Goal: Task Accomplishment & Management: Use online tool/utility

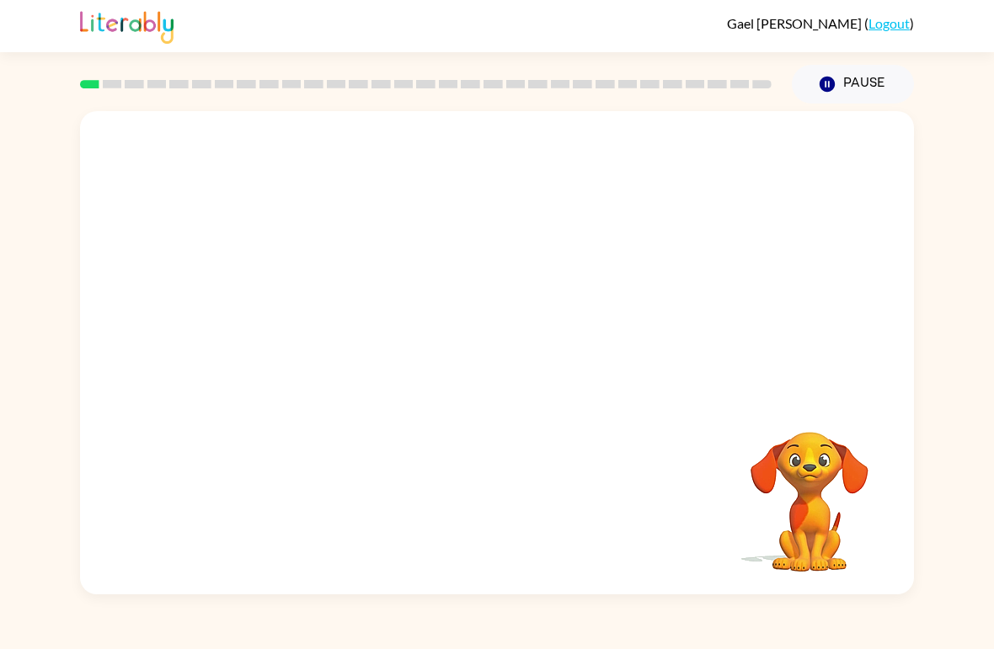
click at [825, 79] on icon "button" at bounding box center [826, 84] width 15 height 15
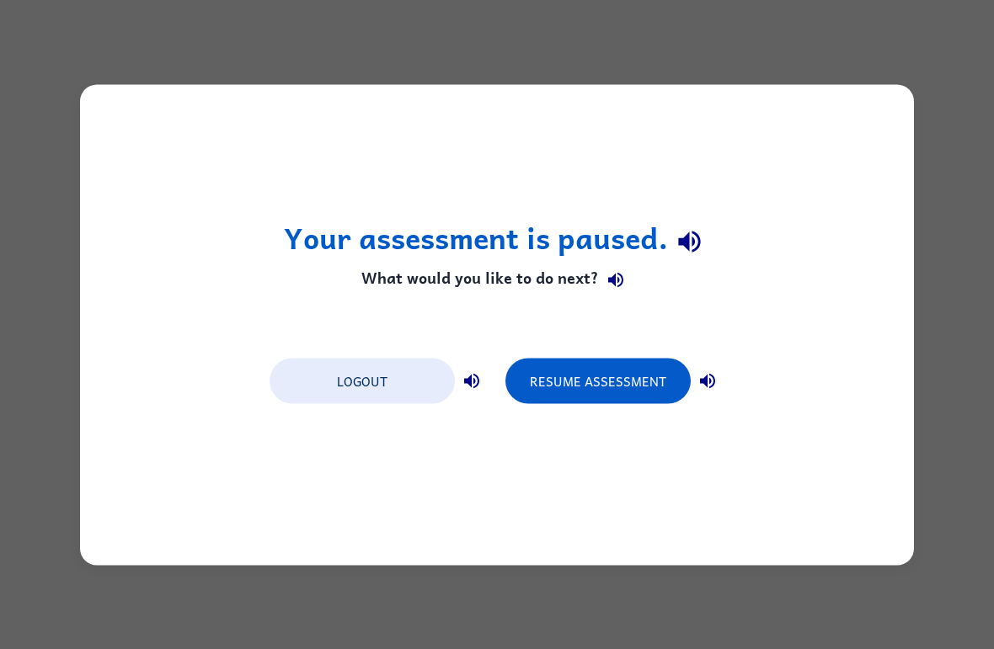
click at [592, 376] on button "Resume Assessment" at bounding box center [597, 380] width 185 height 45
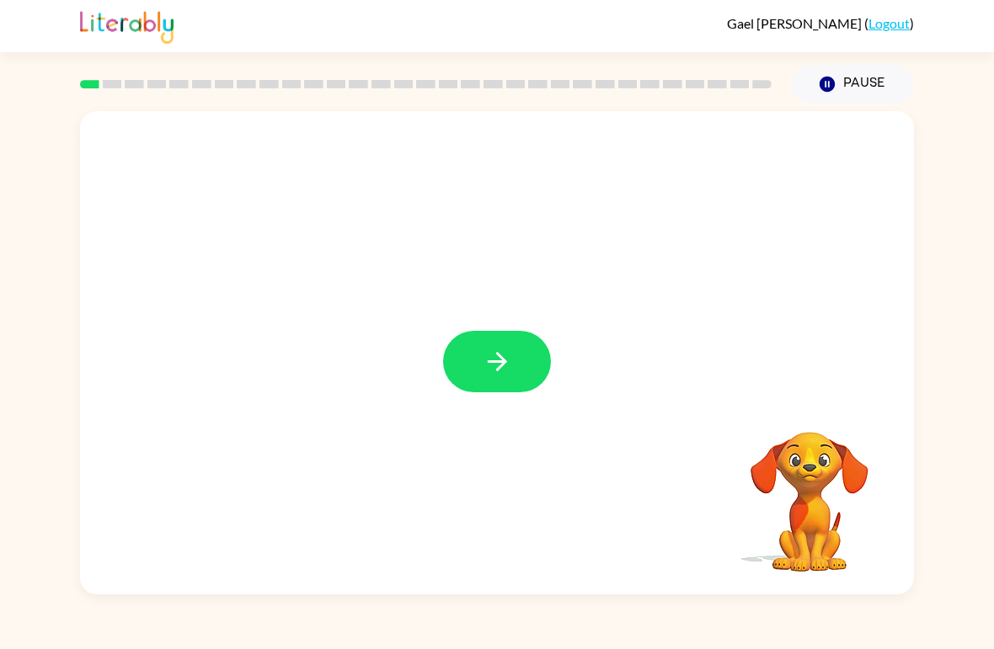
click at [521, 371] on button "button" at bounding box center [497, 361] width 108 height 61
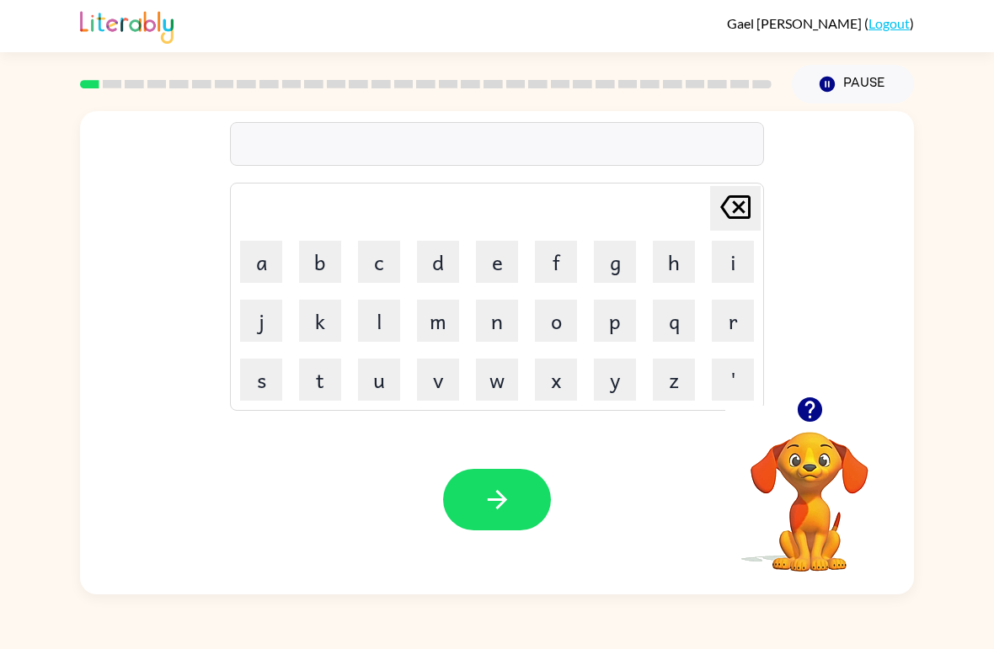
click at [316, 268] on button "b" at bounding box center [320, 262] width 42 height 42
click at [564, 325] on button "o" at bounding box center [556, 321] width 42 height 42
click at [730, 326] on button "r" at bounding box center [733, 321] width 42 height 42
click at [438, 259] on button "d" at bounding box center [438, 262] width 42 height 42
click at [483, 269] on button "e" at bounding box center [497, 262] width 42 height 42
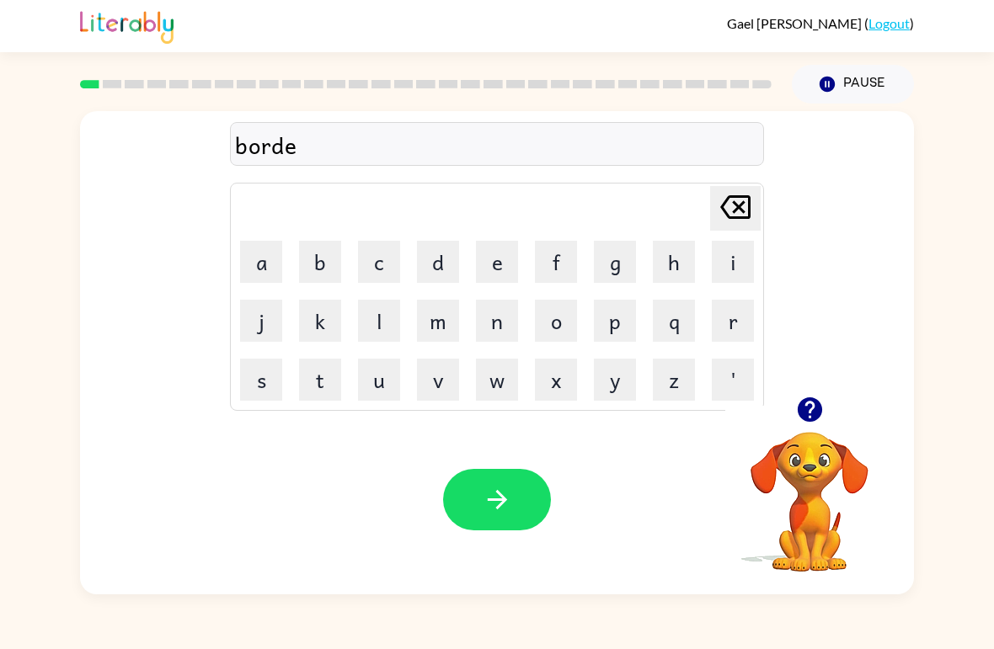
click at [723, 315] on button "r" at bounding box center [733, 321] width 42 height 42
click at [521, 508] on button "button" at bounding box center [497, 499] width 108 height 61
click at [384, 273] on button "c" at bounding box center [379, 262] width 42 height 42
click at [555, 332] on button "o" at bounding box center [556, 321] width 42 height 42
click at [380, 390] on button "u" at bounding box center [379, 380] width 42 height 42
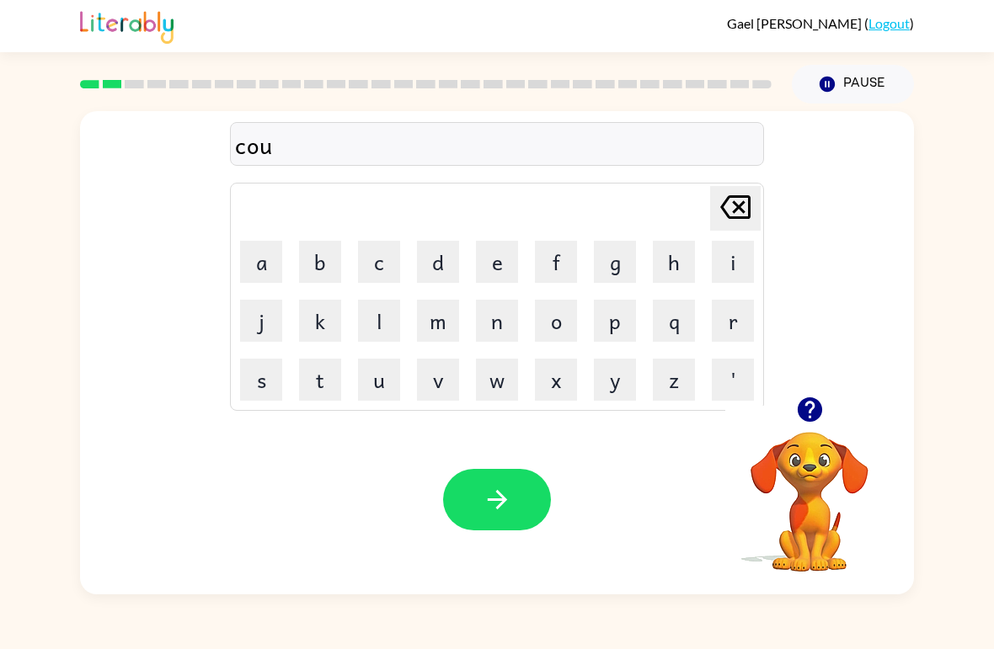
click at [508, 323] on button "n" at bounding box center [497, 321] width 42 height 42
click at [313, 393] on button "t" at bounding box center [320, 380] width 42 height 42
click at [520, 505] on button "button" at bounding box center [497, 499] width 108 height 61
click at [399, 321] on button "l" at bounding box center [379, 321] width 42 height 42
click at [562, 337] on button "o" at bounding box center [556, 321] width 42 height 42
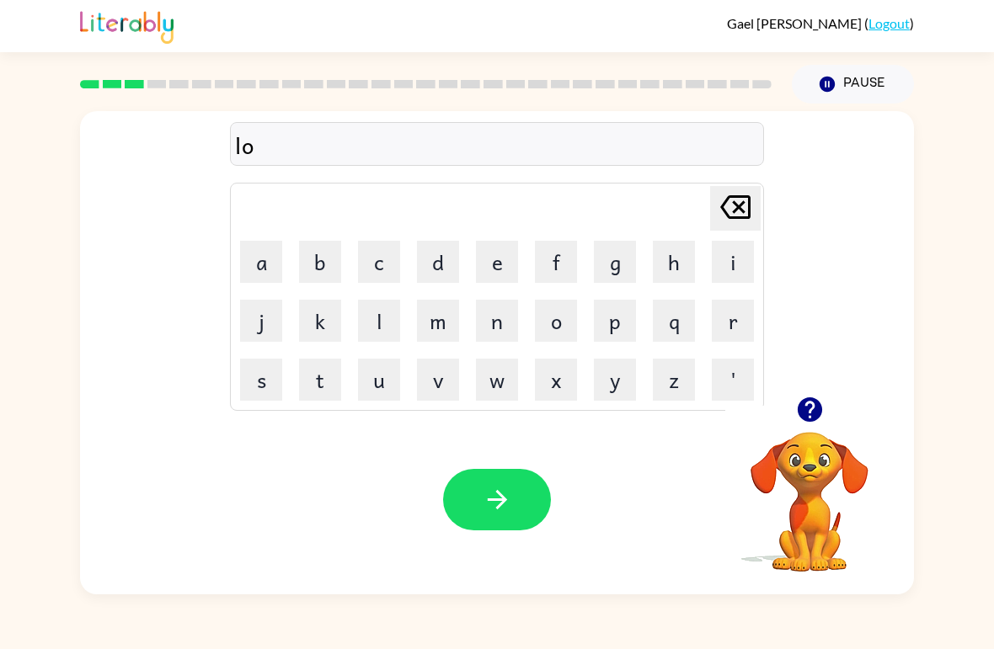
click at [377, 281] on button "c" at bounding box center [379, 262] width 42 height 42
click at [251, 275] on button "a" at bounding box center [261, 262] width 42 height 42
click at [320, 388] on button "t" at bounding box center [320, 380] width 42 height 42
click at [499, 280] on button "e" at bounding box center [497, 262] width 42 height 42
click at [512, 515] on button "button" at bounding box center [497, 499] width 108 height 61
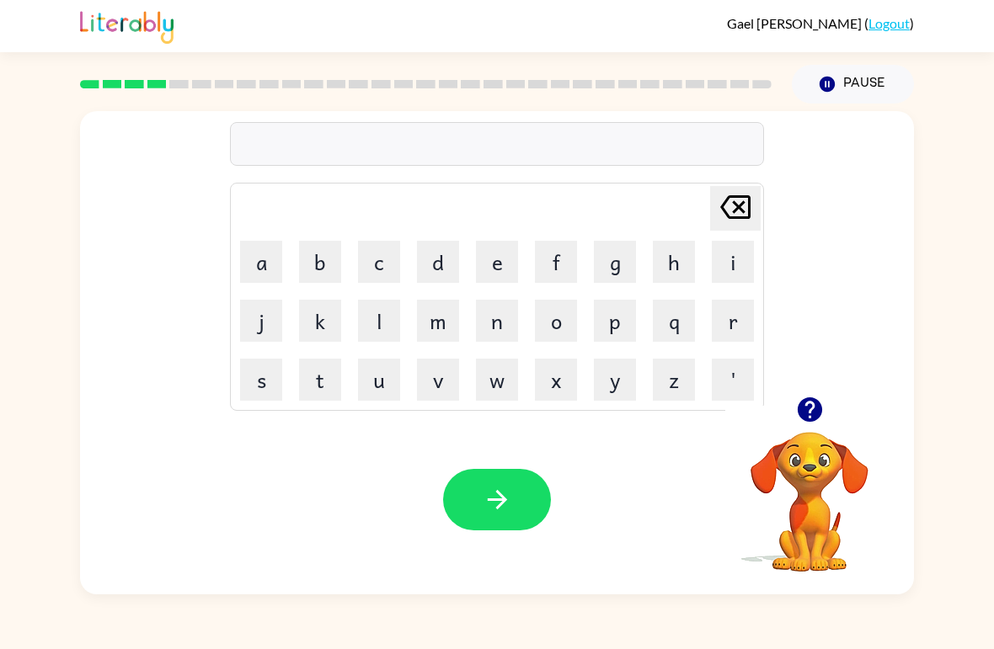
click at [318, 381] on button "t" at bounding box center [320, 380] width 42 height 42
click at [499, 387] on button "w" at bounding box center [497, 380] width 42 height 42
click at [725, 271] on button "i" at bounding box center [733, 262] width 42 height 42
click at [496, 328] on button "n" at bounding box center [497, 321] width 42 height 42
click at [505, 512] on icon "button" at bounding box center [497, 499] width 29 height 29
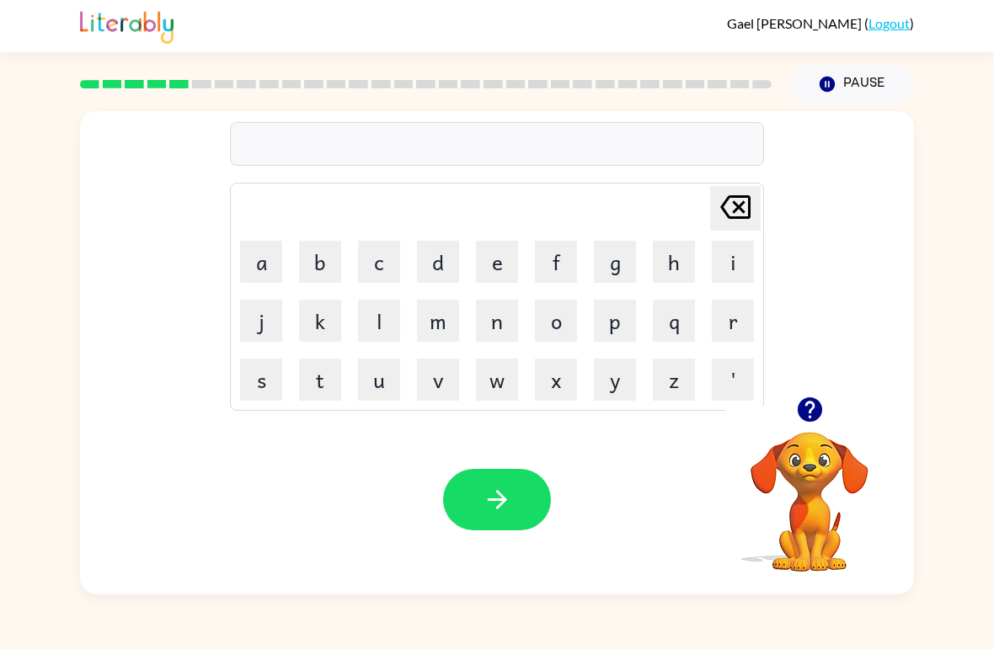
click at [804, 497] on video "Your browser must support playing .mp4 files to use Literably. Please try using…" at bounding box center [809, 490] width 168 height 168
click at [809, 503] on video "Your browser must support playing .mp4 files to use Literably. Please try using…" at bounding box center [809, 490] width 168 height 168
click at [817, 445] on video "Your browser must support playing .mp4 files to use Literably. Please try using…" at bounding box center [809, 490] width 168 height 168
click at [808, 404] on icon "button" at bounding box center [809, 409] width 29 height 29
click at [510, 327] on button "n" at bounding box center [497, 321] width 42 height 42
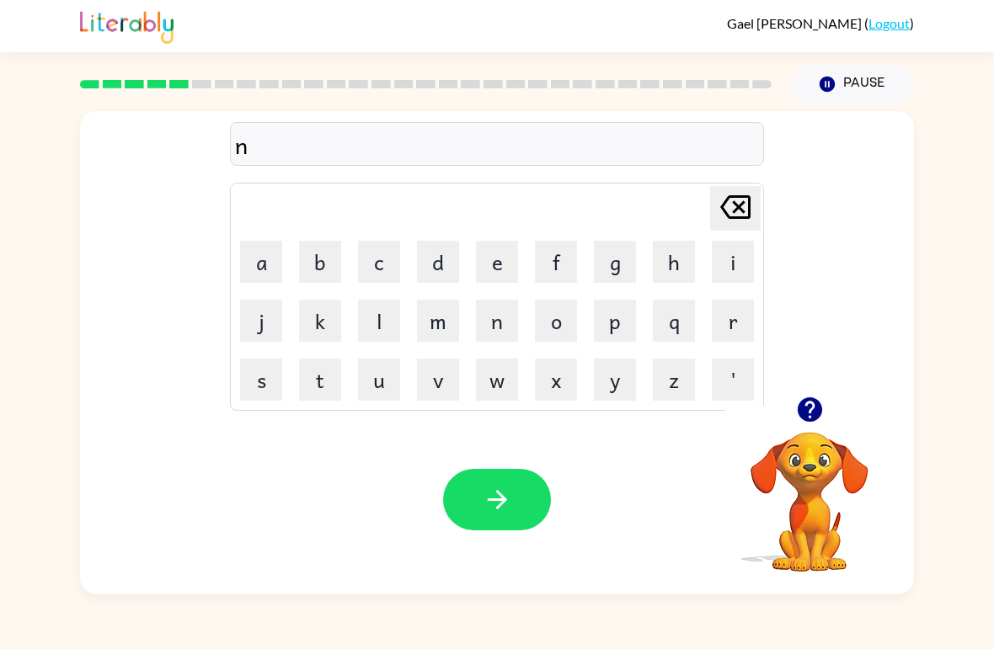
click at [569, 325] on button "o" at bounding box center [556, 321] width 42 height 42
click at [739, 333] on button "r" at bounding box center [733, 321] width 42 height 42
click at [739, 332] on button "r" at bounding box center [733, 321] width 42 height 42
click at [556, 329] on button "o" at bounding box center [556, 321] width 42 height 42
click at [381, 318] on button "l" at bounding box center [379, 321] width 42 height 42
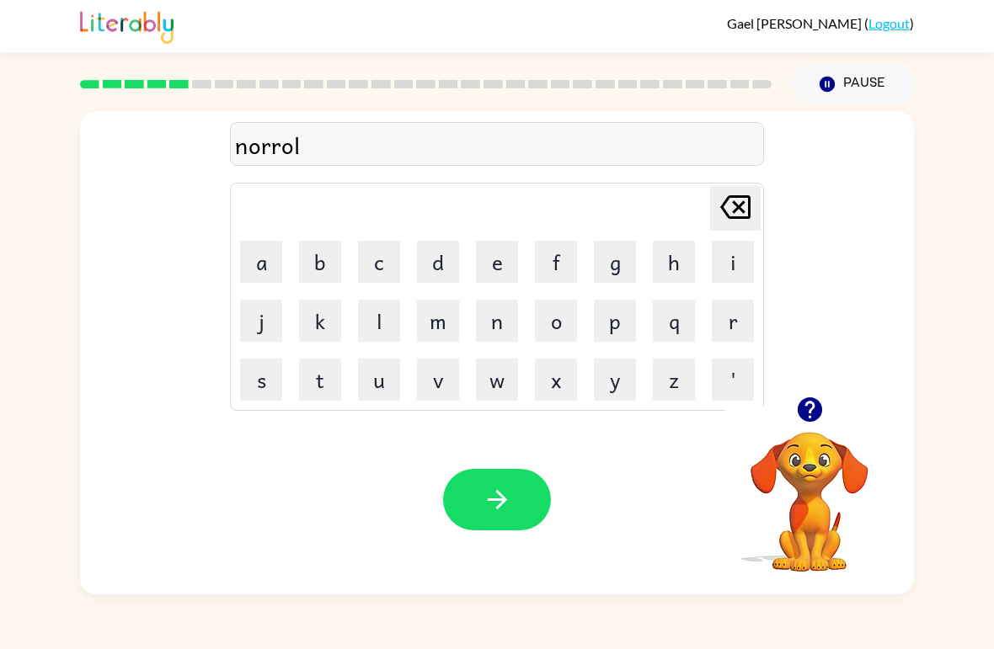
click at [619, 375] on button "y" at bounding box center [615, 380] width 42 height 42
click at [481, 508] on button "button" at bounding box center [497, 499] width 108 height 61
click at [856, 531] on video "Your browser must support playing .mp4 files to use Literably. Please try using…" at bounding box center [809, 490] width 168 height 168
click at [803, 426] on button "button" at bounding box center [809, 409] width 43 height 43
click at [830, 407] on video "Your browser must support playing .mp4 files to use Literably. Please try using…" at bounding box center [809, 490] width 168 height 168
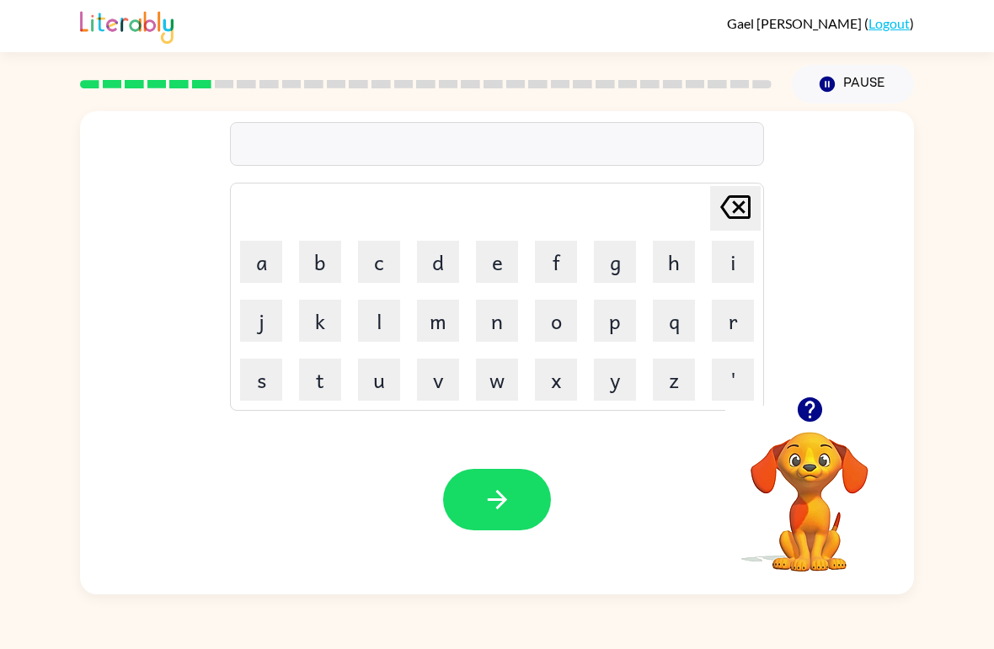
click at [330, 267] on button "b" at bounding box center [320, 262] width 42 height 42
click at [497, 271] on button "e" at bounding box center [497, 262] width 42 height 42
click at [678, 266] on button "h" at bounding box center [674, 262] width 42 height 42
click at [800, 427] on button "button" at bounding box center [809, 409] width 43 height 43
click at [728, 267] on button "i" at bounding box center [733, 262] width 42 height 42
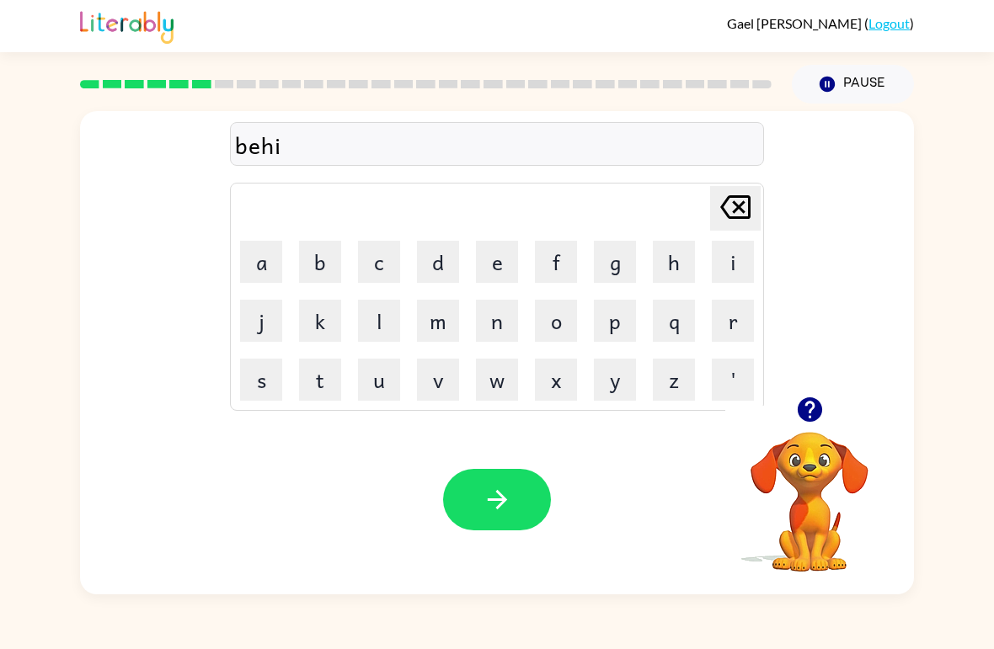
click at [502, 326] on button "n" at bounding box center [497, 321] width 42 height 42
click at [445, 265] on button "d" at bounding box center [438, 262] width 42 height 42
click at [481, 277] on button "e" at bounding box center [497, 262] width 42 height 42
click at [733, 216] on icon "[PERSON_NAME] last character input" at bounding box center [735, 207] width 40 height 40
click at [483, 525] on button "button" at bounding box center [497, 499] width 108 height 61
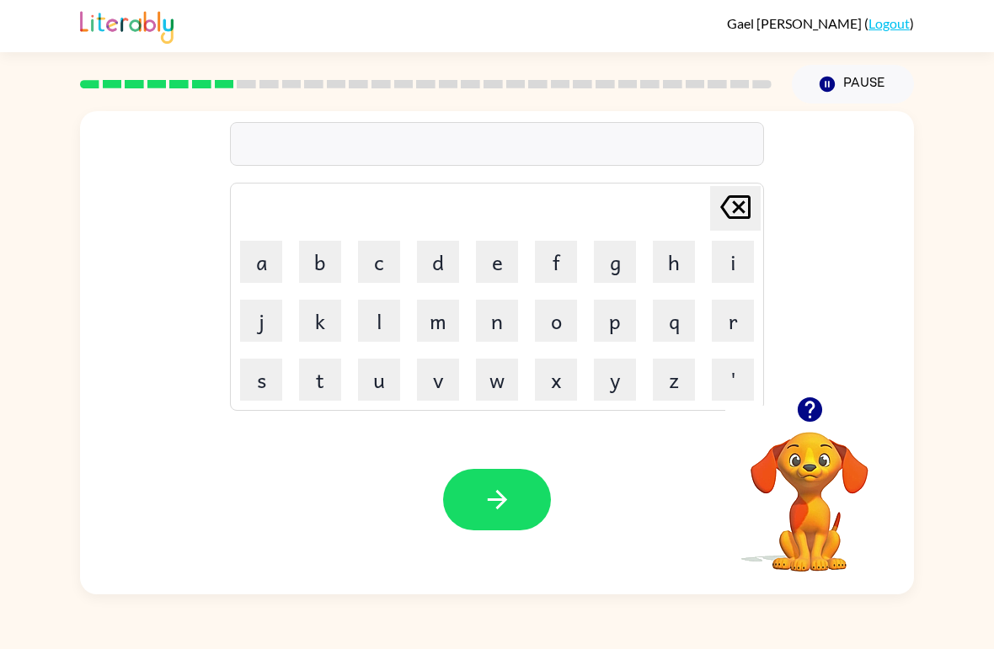
click at [807, 424] on icon "button" at bounding box center [809, 409] width 29 height 29
click at [971, 401] on div "[PERSON_NAME] last character input a b c d e f g h i j k l m n o p q r s t u v …" at bounding box center [497, 349] width 994 height 491
click at [313, 383] on button "t" at bounding box center [320, 380] width 42 height 42
click at [808, 398] on icon "button" at bounding box center [809, 409] width 29 height 29
click at [718, 333] on button "r" at bounding box center [733, 321] width 42 height 42
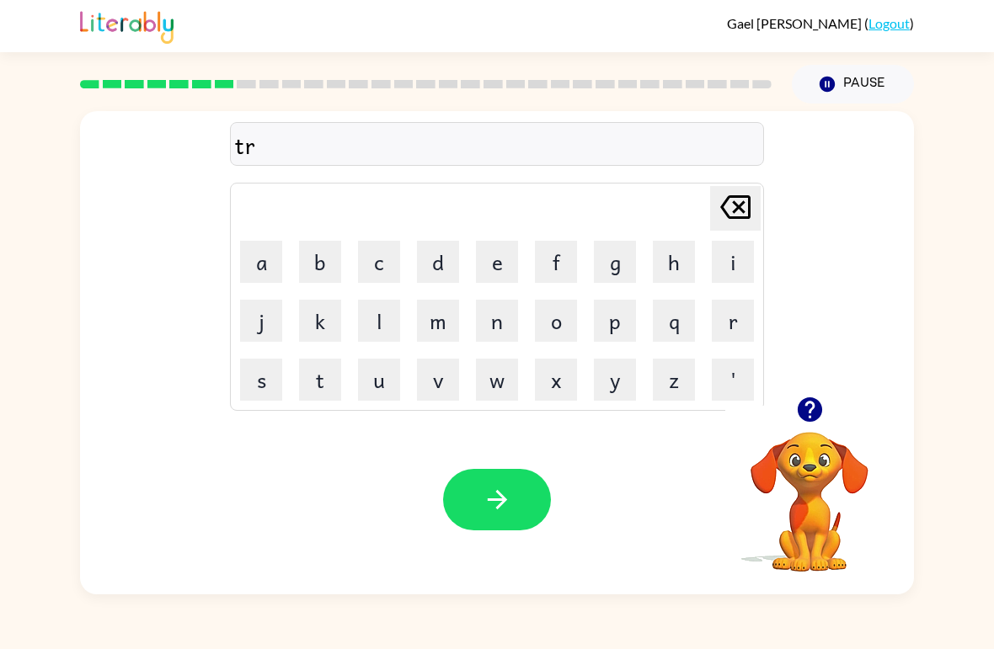
click at [728, 267] on button "i" at bounding box center [733, 262] width 42 height 42
click at [386, 263] on button "c" at bounding box center [379, 262] width 42 height 42
click at [381, 337] on button "l" at bounding box center [379, 321] width 42 height 42
click at [497, 266] on button "e" at bounding box center [497, 262] width 42 height 42
click at [509, 510] on icon "button" at bounding box center [497, 499] width 29 height 29
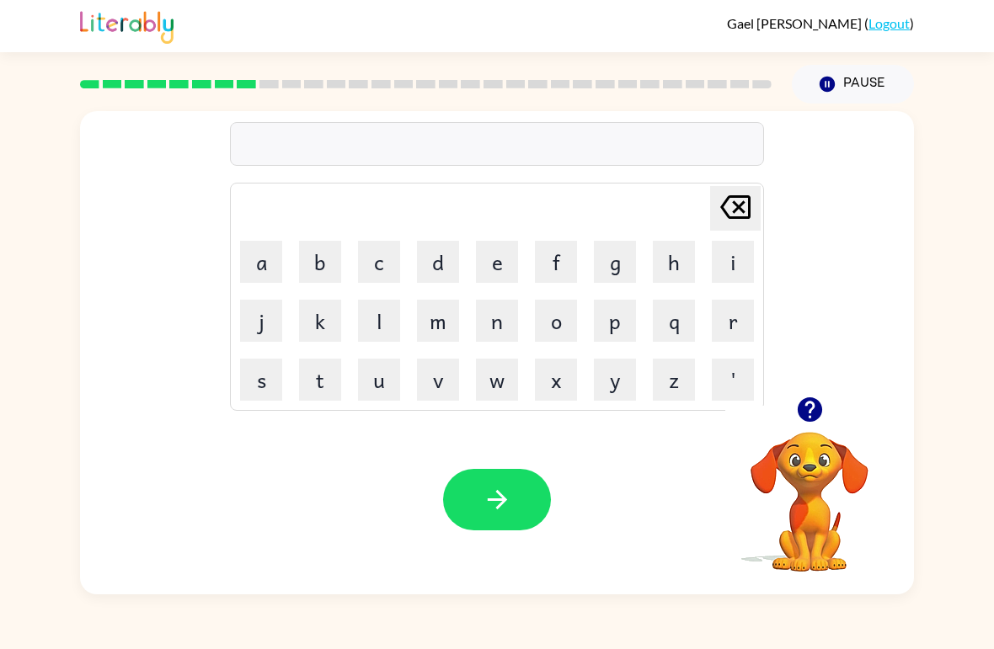
click at [440, 332] on button "m" at bounding box center [438, 321] width 42 height 42
click at [735, 263] on button "i" at bounding box center [733, 262] width 42 height 42
click at [749, 332] on button "r" at bounding box center [733, 321] width 42 height 42
click at [248, 268] on button "a" at bounding box center [261, 262] width 42 height 42
click at [381, 264] on button "c" at bounding box center [379, 262] width 42 height 42
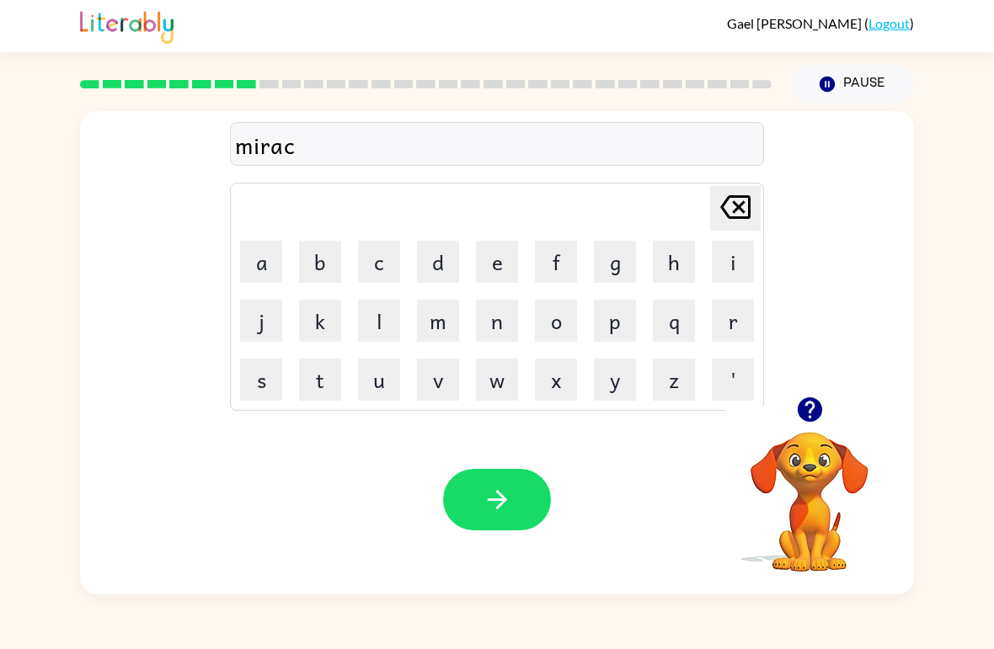
click at [375, 331] on button "l" at bounding box center [379, 321] width 42 height 42
click at [491, 272] on button "e" at bounding box center [497, 262] width 42 height 42
click at [509, 494] on icon "button" at bounding box center [497, 499] width 29 height 29
click at [776, 390] on div at bounding box center [809, 409] width 168 height 43
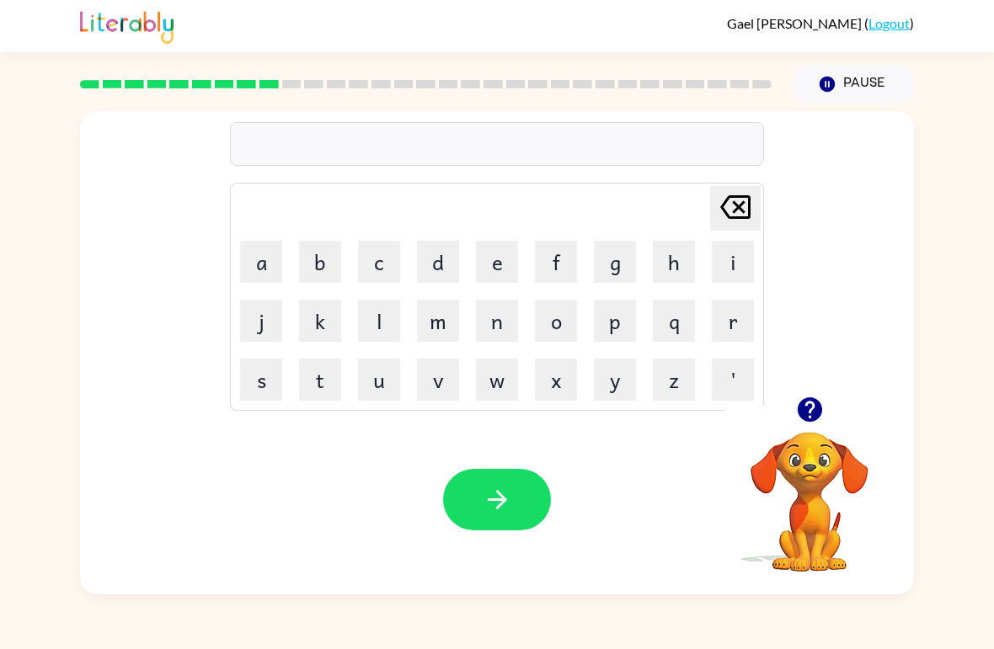
click at [811, 489] on video "Your browser must support playing .mp4 files to use Literably. Please try using…" at bounding box center [809, 490] width 168 height 168
click at [507, 329] on button "n" at bounding box center [497, 321] width 42 height 42
click at [741, 264] on button "i" at bounding box center [733, 262] width 42 height 42
click at [440, 335] on button "m" at bounding box center [438, 321] width 42 height 42
click at [313, 266] on button "b" at bounding box center [320, 262] width 42 height 42
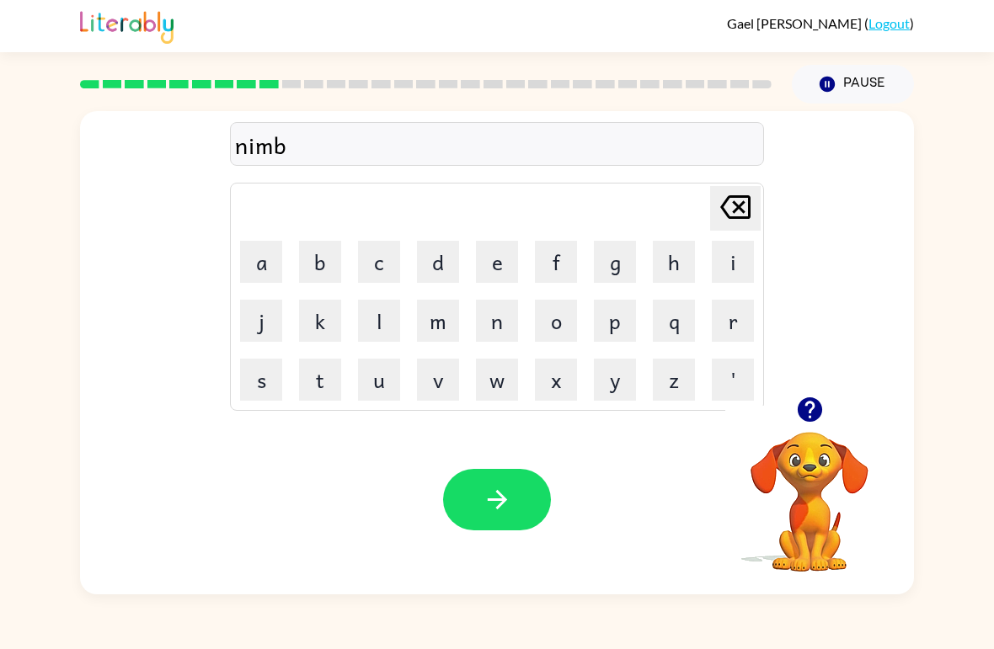
click at [381, 321] on button "l" at bounding box center [379, 321] width 42 height 42
click at [493, 275] on button "e" at bounding box center [497, 262] width 42 height 42
click at [516, 522] on button "button" at bounding box center [497, 499] width 108 height 61
click at [374, 398] on button "u" at bounding box center [379, 380] width 42 height 42
click at [499, 328] on button "n" at bounding box center [497, 321] width 42 height 42
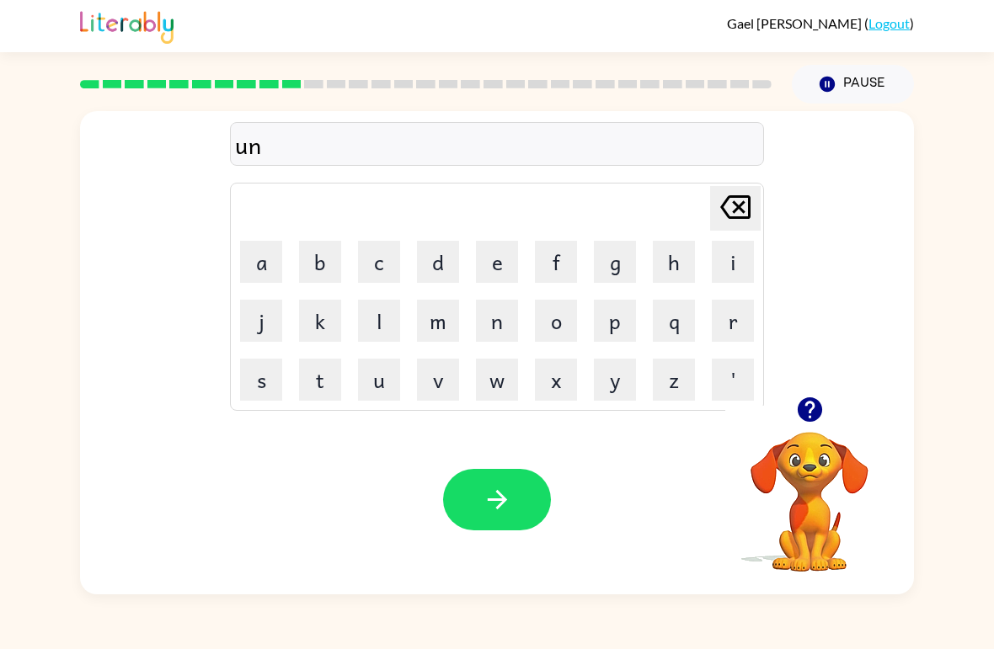
click at [570, 263] on button "f" at bounding box center [556, 262] width 42 height 42
click at [559, 341] on button "o" at bounding box center [556, 321] width 42 height 42
click at [369, 340] on button "l" at bounding box center [379, 321] width 42 height 42
click at [439, 266] on button "d" at bounding box center [438, 262] width 42 height 42
click at [493, 278] on button "e" at bounding box center [497, 262] width 42 height 42
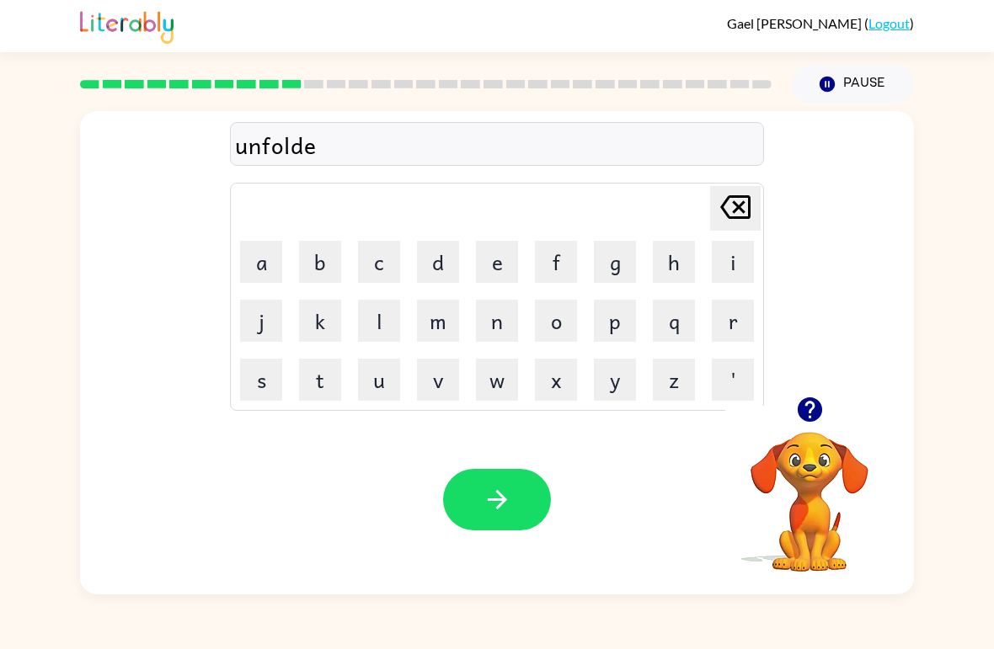
click at [506, 498] on icon "button" at bounding box center [497, 499] width 29 height 29
click at [447, 389] on button "v" at bounding box center [438, 380] width 42 height 42
click at [542, 329] on button "o" at bounding box center [556, 321] width 42 height 42
click at [328, 397] on button "t" at bounding box center [320, 380] width 42 height 42
click at [479, 274] on button "e" at bounding box center [497, 262] width 42 height 42
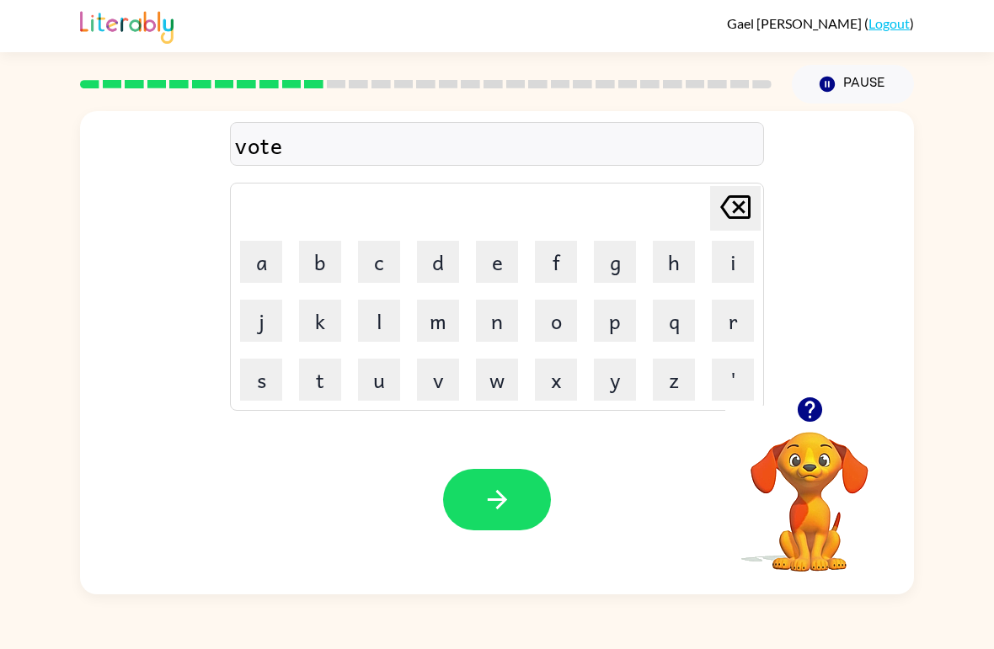
click at [500, 508] on icon "button" at bounding box center [497, 499] width 29 height 29
click at [330, 269] on button "b" at bounding box center [320, 262] width 42 height 42
click at [499, 274] on button "e" at bounding box center [497, 262] width 42 height 42
click at [448, 272] on button "d" at bounding box center [438, 262] width 42 height 42
click at [318, 398] on button "t" at bounding box center [320, 380] width 42 height 42
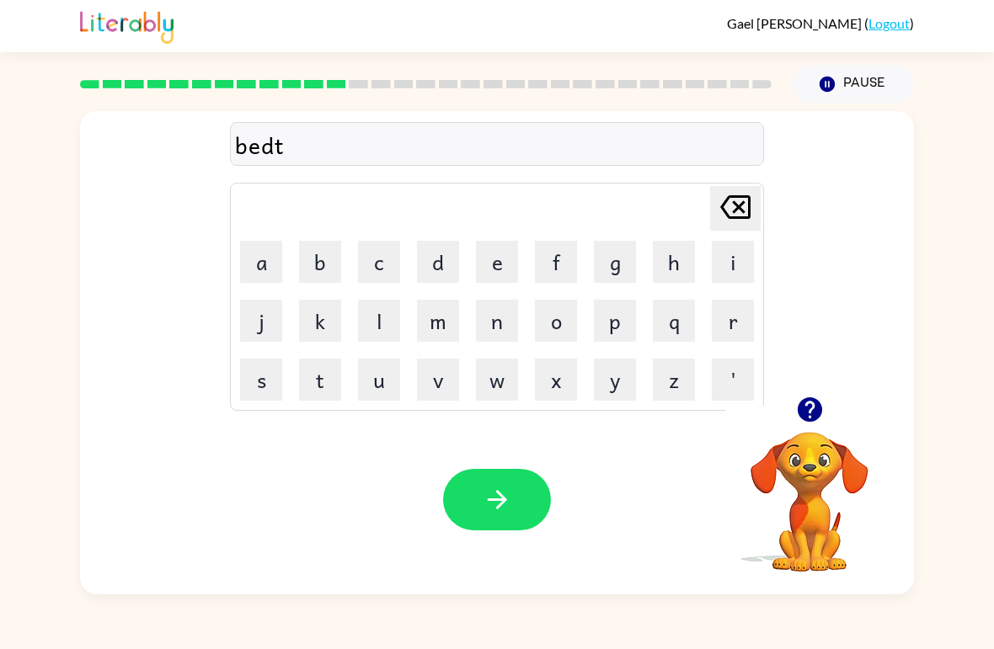
click at [732, 262] on button "i" at bounding box center [733, 262] width 42 height 42
click at [440, 328] on button "m" at bounding box center [438, 321] width 42 height 42
click at [494, 273] on button "e" at bounding box center [497, 262] width 42 height 42
click at [523, 493] on button "button" at bounding box center [497, 499] width 108 height 61
click at [557, 272] on button "f" at bounding box center [556, 262] width 42 height 42
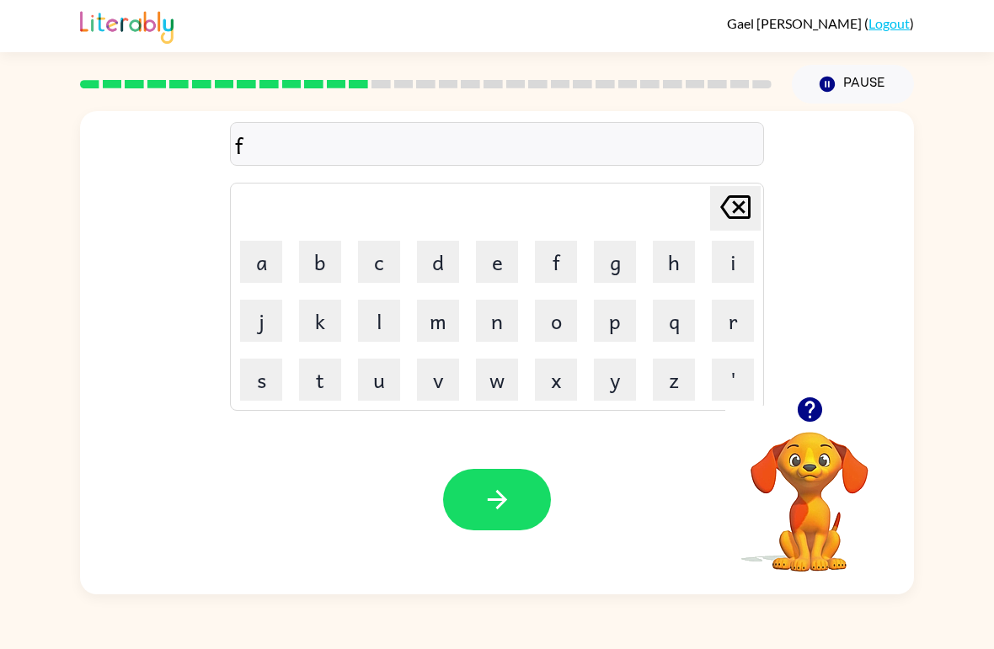
click at [738, 259] on button "i" at bounding box center [733, 262] width 42 height 42
click at [322, 391] on button "t" at bounding box center [320, 380] width 42 height 42
click at [326, 391] on button "t" at bounding box center [320, 380] width 42 height 42
click at [735, 216] on icon "[PERSON_NAME] last character input" at bounding box center [735, 207] width 40 height 40
click at [496, 332] on button "n" at bounding box center [497, 321] width 42 height 42
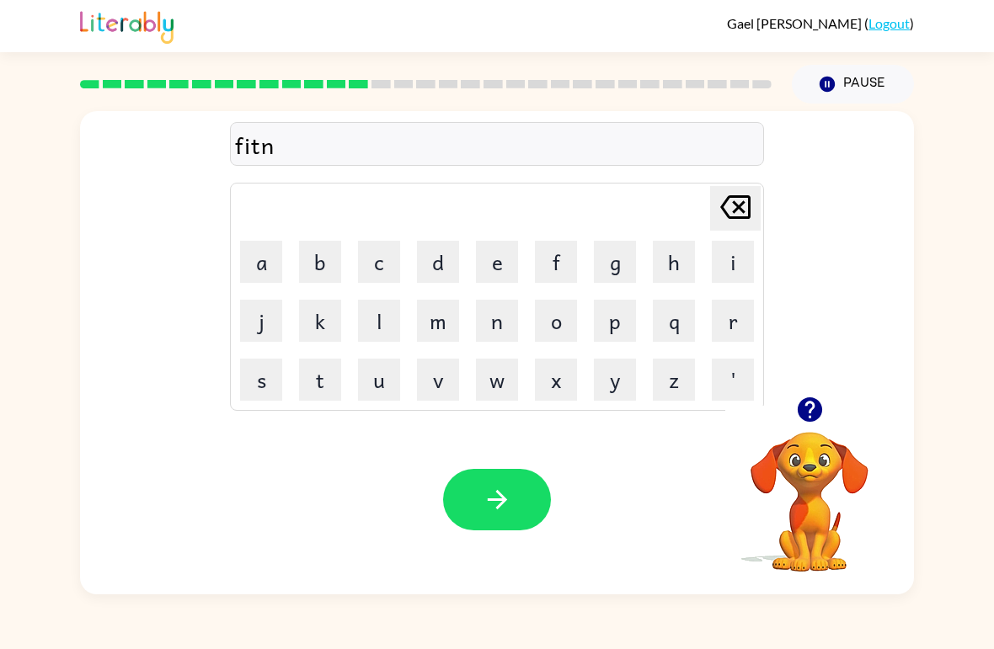
click at [491, 278] on button "e" at bounding box center [497, 262] width 42 height 42
click at [267, 398] on button "s" at bounding box center [261, 380] width 42 height 42
click at [269, 400] on button "s" at bounding box center [261, 380] width 42 height 42
click at [499, 523] on button "button" at bounding box center [497, 499] width 108 height 61
click at [443, 264] on button "d" at bounding box center [438, 262] width 42 height 42
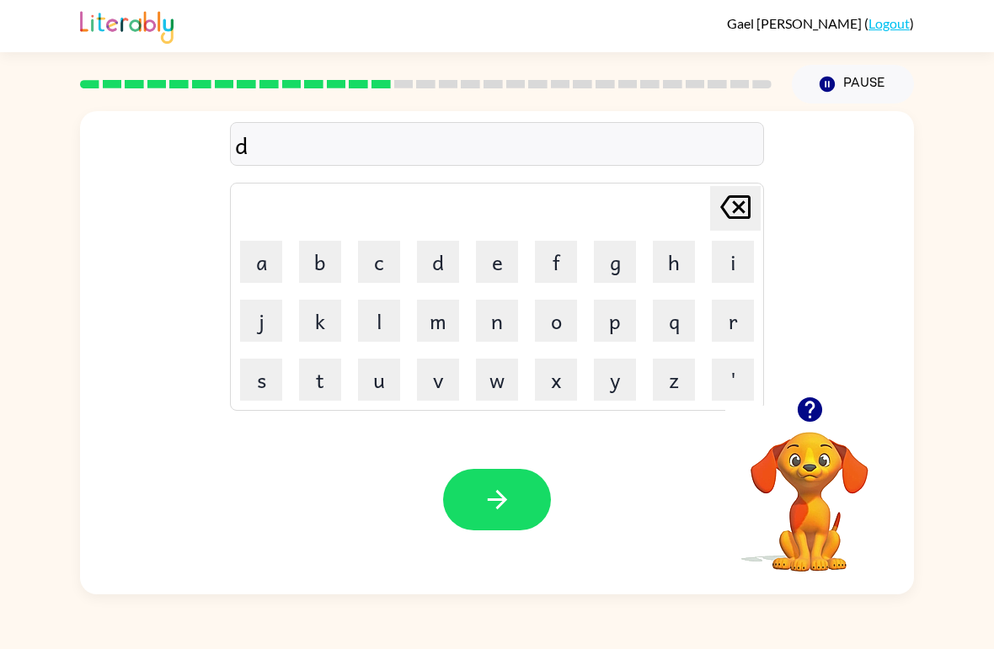
click at [376, 328] on button "l" at bounding box center [379, 321] width 42 height 42
click at [264, 276] on button "a" at bounding box center [261, 262] width 42 height 42
click at [494, 280] on button "e" at bounding box center [497, 262] width 42 height 42
click at [504, 501] on icon "button" at bounding box center [496, 499] width 19 height 19
click at [313, 377] on button "t" at bounding box center [320, 380] width 42 height 42
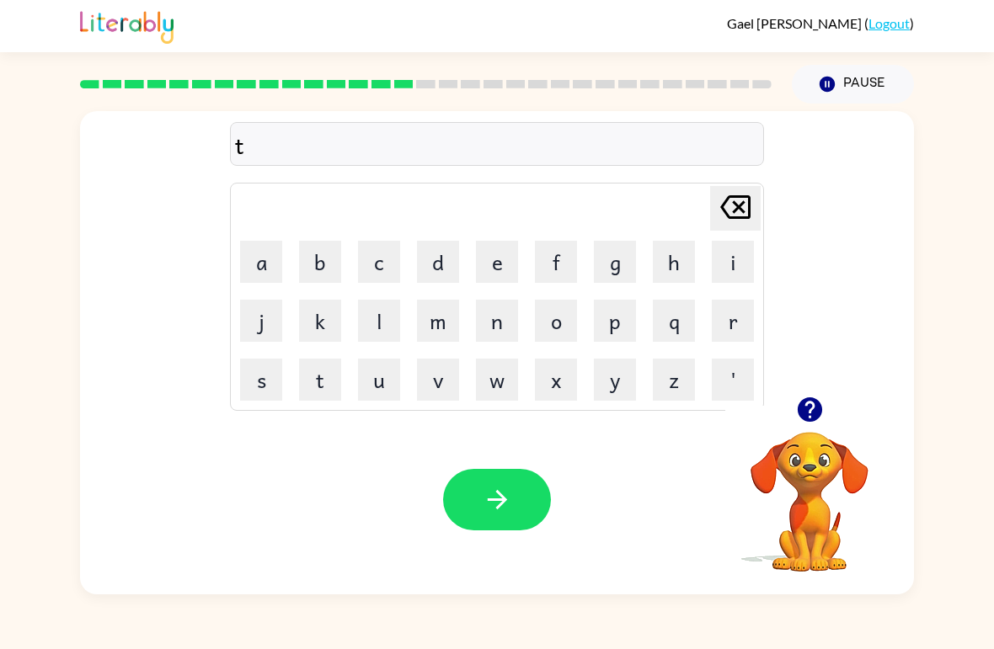
click at [381, 392] on button "u" at bounding box center [379, 380] width 42 height 42
click at [729, 331] on button "r" at bounding box center [733, 321] width 42 height 42
click at [508, 323] on button "n" at bounding box center [497, 321] width 42 height 42
click at [488, 510] on icon "button" at bounding box center [497, 499] width 29 height 29
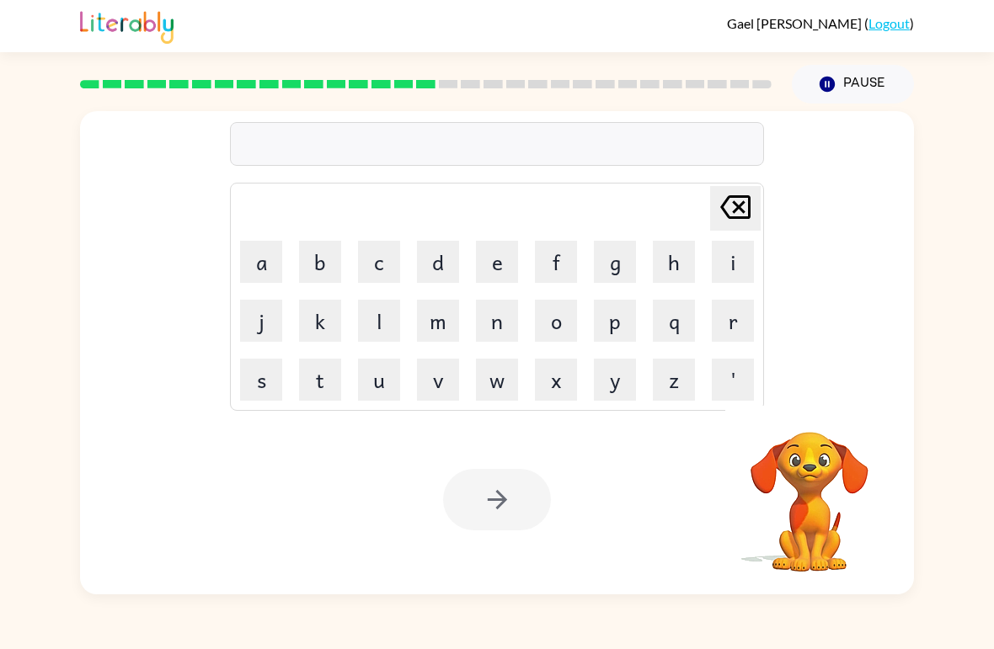
click at [259, 396] on button "s" at bounding box center [261, 380] width 42 height 42
click at [505, 267] on button "e" at bounding box center [497, 262] width 42 height 42
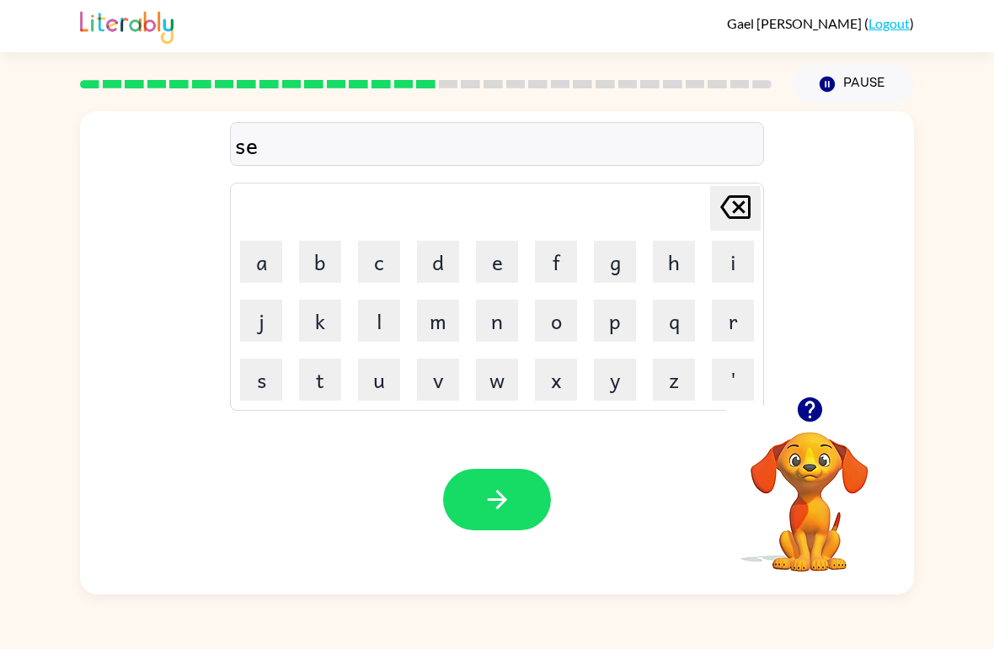
click at [313, 393] on button "t" at bounding box center [320, 380] width 42 height 42
click at [507, 495] on icon "button" at bounding box center [497, 499] width 29 height 29
click at [322, 267] on button "b" at bounding box center [320, 262] width 42 height 42
click at [731, 333] on button "r" at bounding box center [733, 321] width 42 height 42
click at [728, 266] on button "i" at bounding box center [733, 262] width 42 height 42
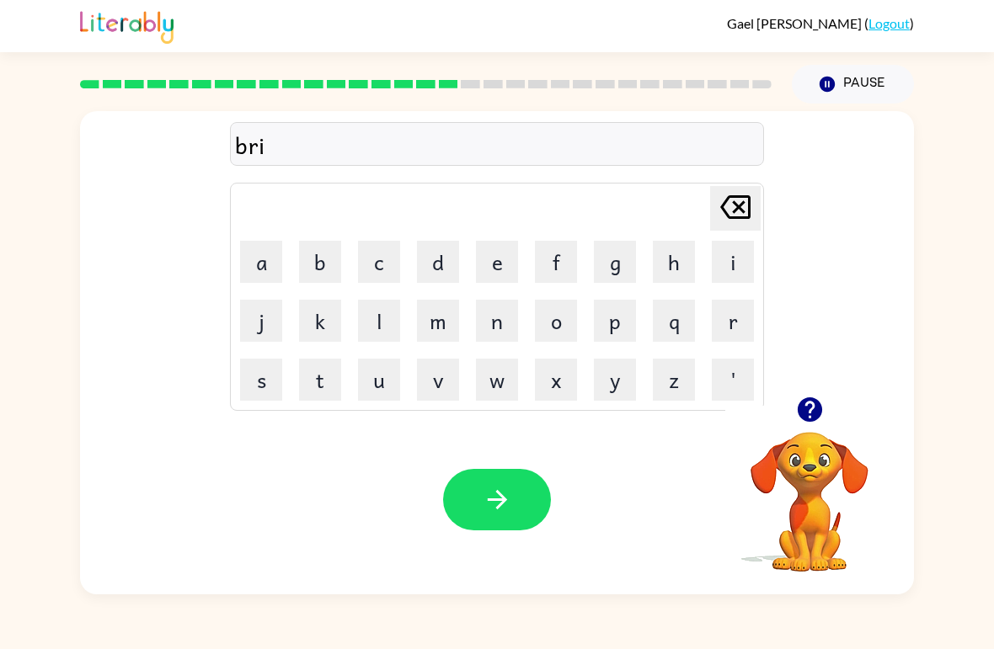
click at [432, 339] on button "m" at bounding box center [438, 321] width 42 height 42
click at [734, 281] on button "i" at bounding box center [733, 262] width 42 height 42
click at [492, 333] on button "n" at bounding box center [497, 321] width 42 height 42
click at [621, 263] on button "g" at bounding box center [615, 262] width 42 height 42
click at [509, 503] on icon "button" at bounding box center [497, 499] width 29 height 29
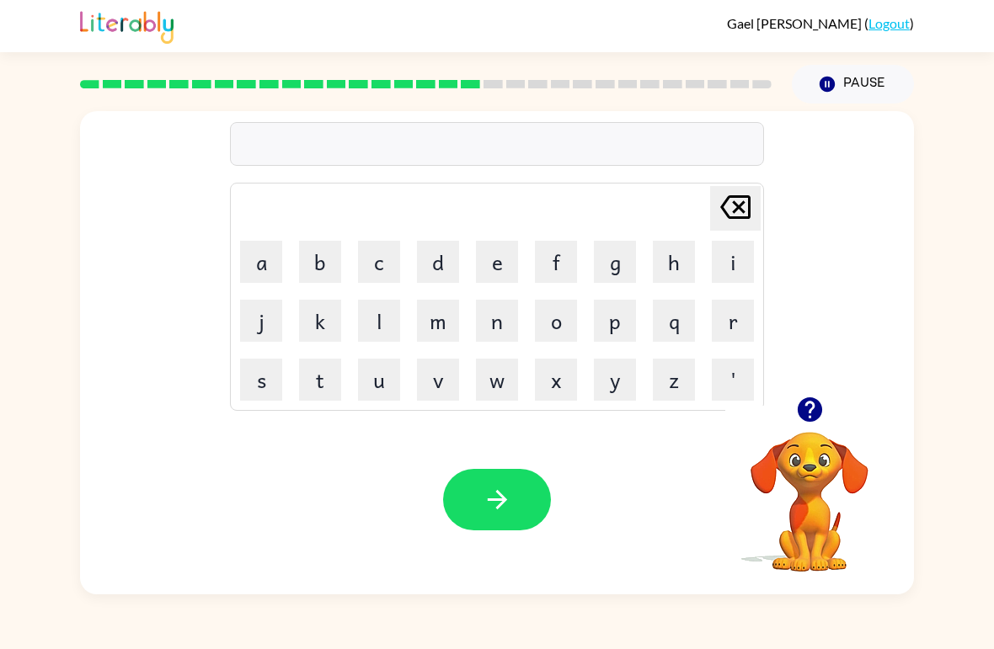
click at [618, 332] on button "p" at bounding box center [615, 321] width 42 height 42
click at [382, 323] on button "l" at bounding box center [379, 321] width 42 height 42
click at [256, 275] on button "a" at bounding box center [261, 262] width 42 height 42
click at [267, 390] on button "s" at bounding box center [261, 380] width 42 height 42
click at [330, 374] on button "t" at bounding box center [320, 380] width 42 height 42
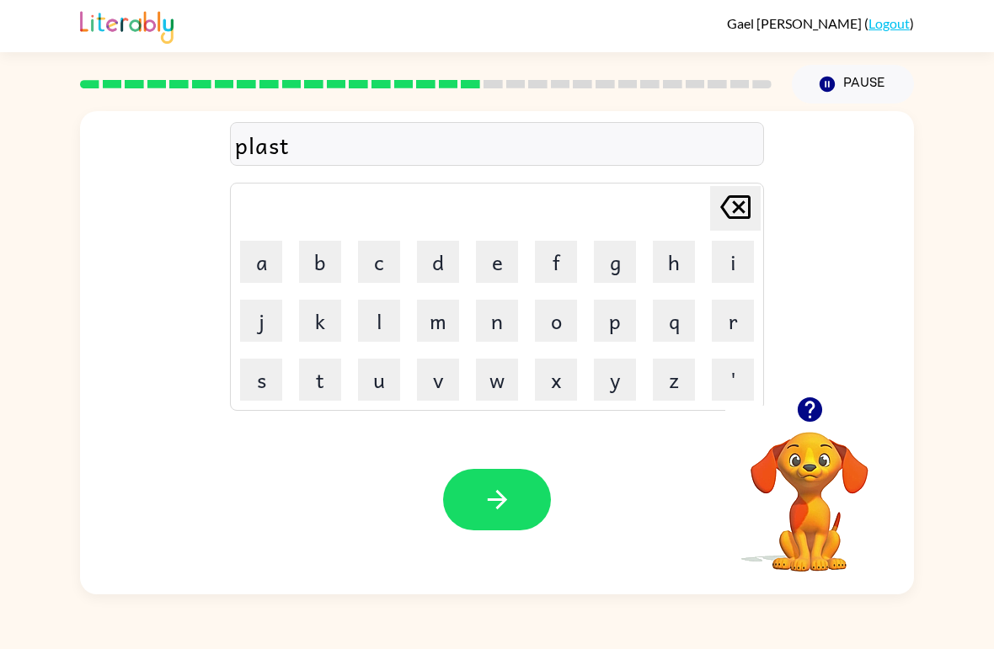
click at [718, 270] on button "i" at bounding box center [733, 262] width 42 height 42
click at [382, 275] on button "c" at bounding box center [379, 262] width 42 height 42
click at [509, 508] on icon "button" at bounding box center [497, 499] width 29 height 29
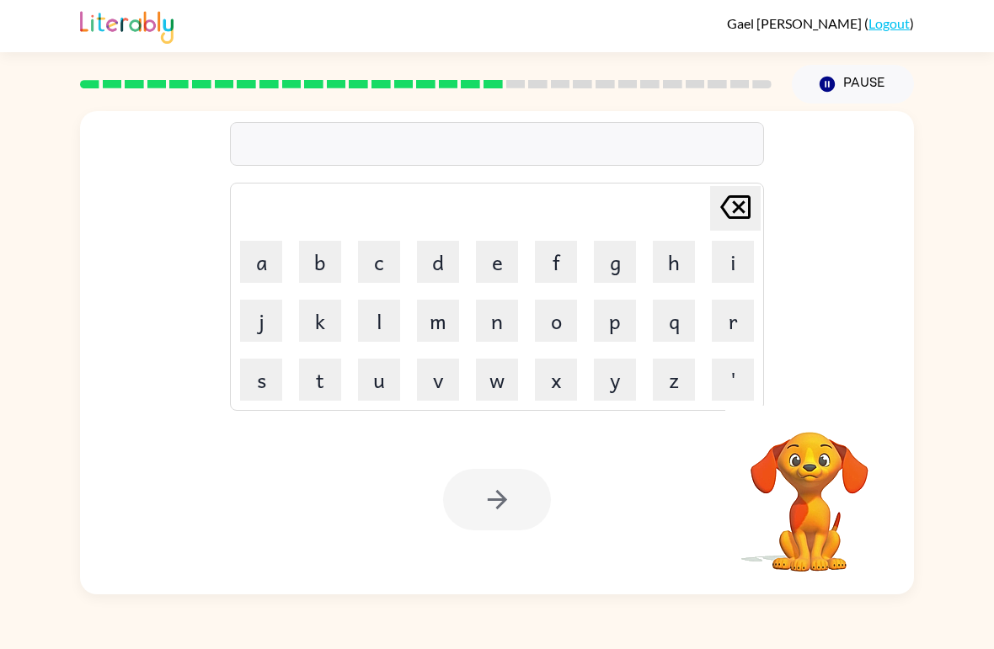
click at [438, 264] on button "d" at bounding box center [438, 262] width 42 height 42
click at [735, 269] on button "i" at bounding box center [733, 262] width 42 height 42
click at [264, 382] on button "s" at bounding box center [261, 380] width 42 height 42
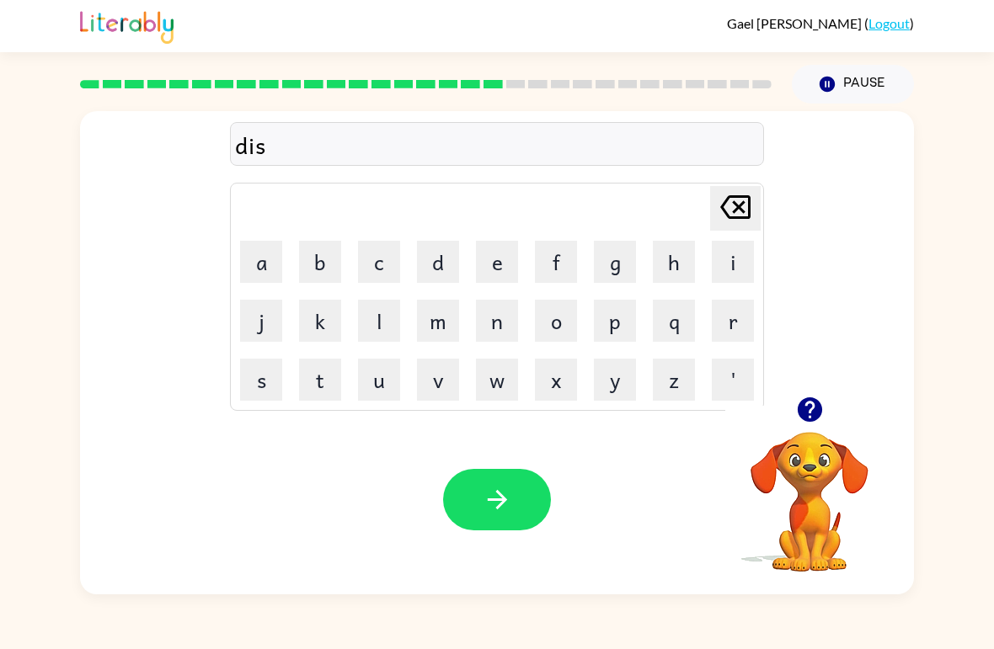
click at [616, 331] on button "p" at bounding box center [615, 321] width 42 height 42
click at [375, 334] on button "l" at bounding box center [379, 321] width 42 height 42
click at [262, 274] on button "a" at bounding box center [261, 262] width 42 height 42
click at [613, 388] on button "y" at bounding box center [615, 380] width 42 height 42
click at [486, 501] on icon "button" at bounding box center [497, 499] width 29 height 29
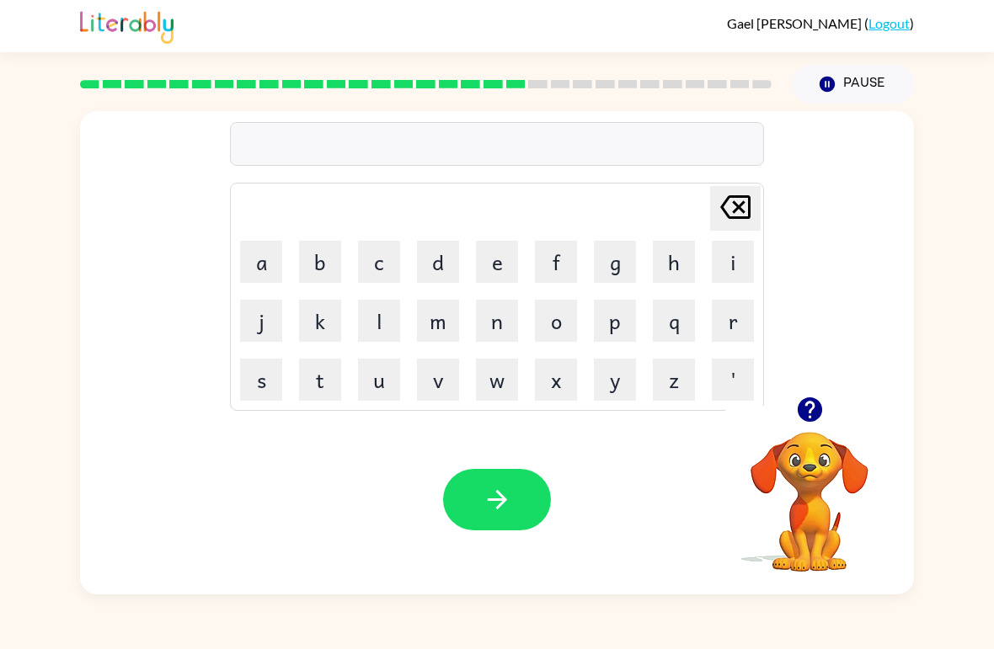
click at [430, 270] on button "d" at bounding box center [438, 262] width 42 height 42
click at [803, 429] on button "button" at bounding box center [809, 409] width 43 height 43
click at [378, 389] on button "u" at bounding box center [379, 380] width 42 height 42
click at [259, 384] on button "s" at bounding box center [261, 380] width 42 height 42
click at [326, 384] on button "t" at bounding box center [320, 380] width 42 height 42
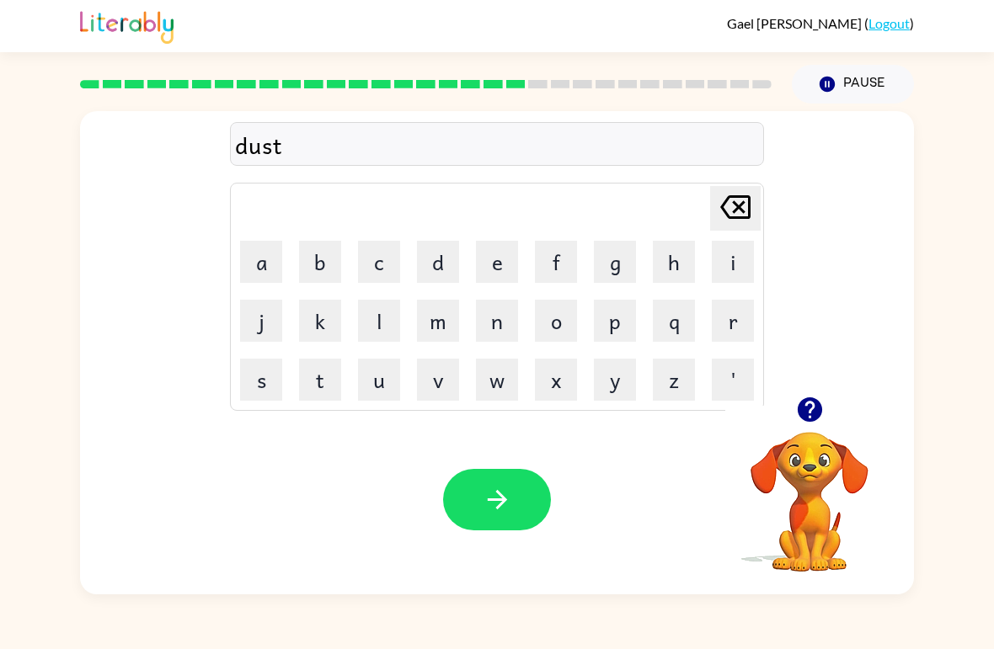
click at [503, 277] on button "e" at bounding box center [497, 262] width 42 height 42
click at [452, 275] on button "d" at bounding box center [438, 262] width 42 height 42
click at [509, 504] on icon "button" at bounding box center [497, 499] width 29 height 29
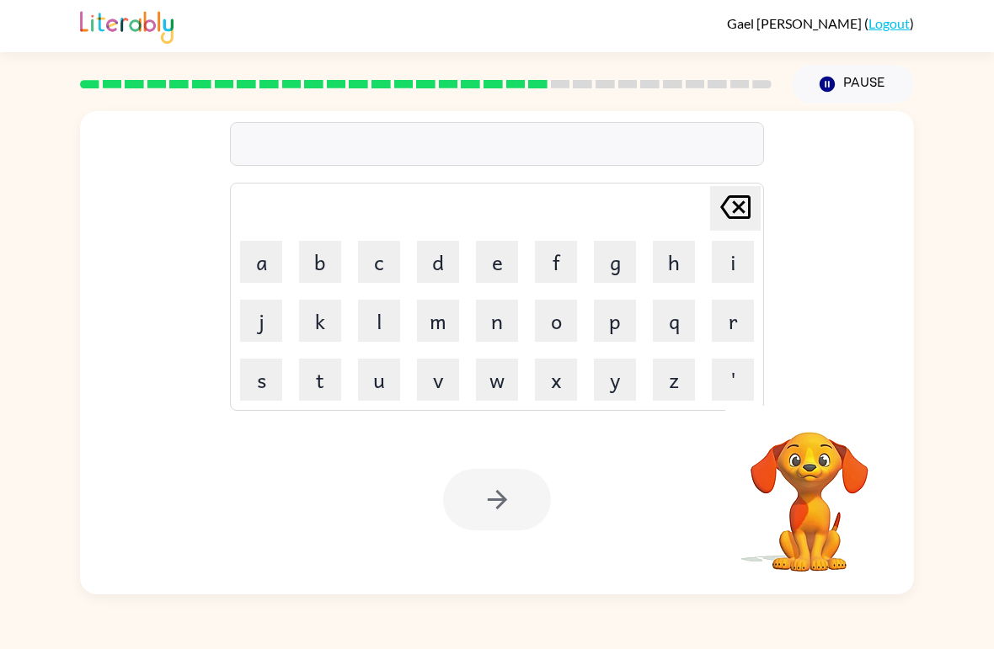
click at [376, 270] on button "c" at bounding box center [379, 262] width 42 height 42
click at [505, 280] on button "e" at bounding box center [497, 262] width 42 height 42
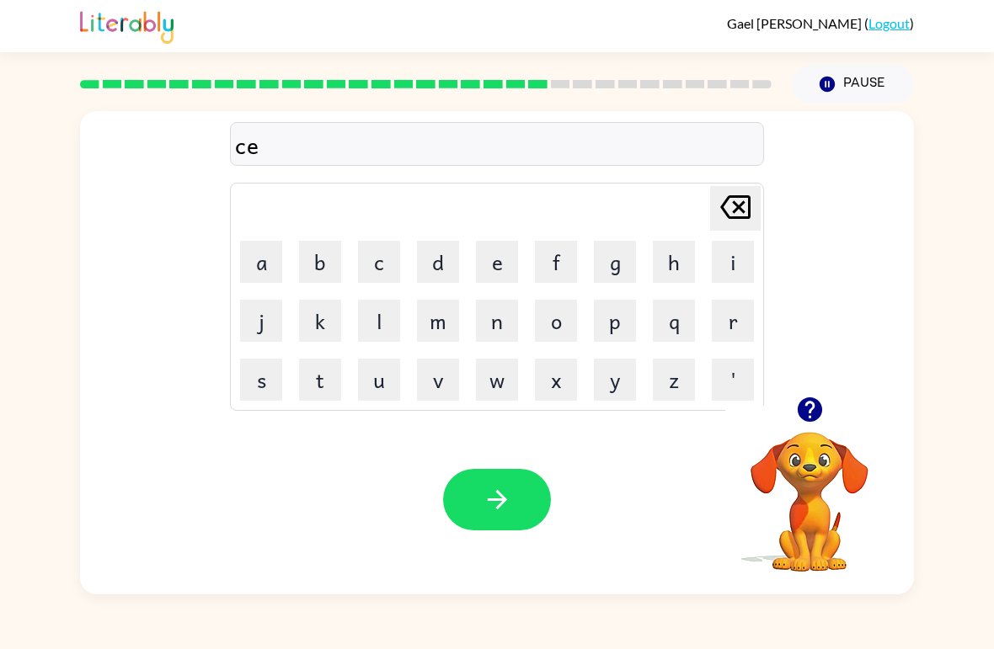
click at [494, 323] on button "n" at bounding box center [497, 321] width 42 height 42
click at [312, 393] on button "t" at bounding box center [320, 380] width 42 height 42
click at [487, 276] on button "e" at bounding box center [497, 262] width 42 height 42
click at [625, 325] on button "p" at bounding box center [615, 321] width 42 height 42
click at [719, 266] on button "i" at bounding box center [733, 262] width 42 height 42
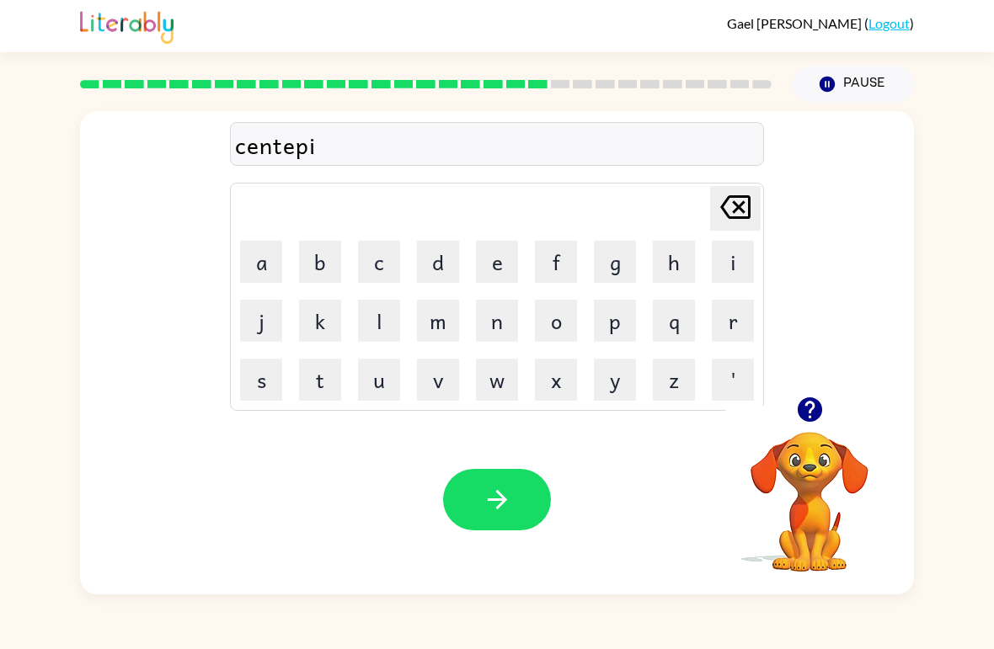
click at [434, 280] on button "d" at bounding box center [438, 262] width 42 height 42
click at [509, 491] on icon "button" at bounding box center [497, 499] width 29 height 29
click at [804, 430] on button "button" at bounding box center [809, 409] width 43 height 43
click at [810, 421] on video "Your browser must support playing .mp4 files to use Literably. Please try using…" at bounding box center [809, 490] width 168 height 168
click at [741, 319] on button "r" at bounding box center [733, 321] width 42 height 42
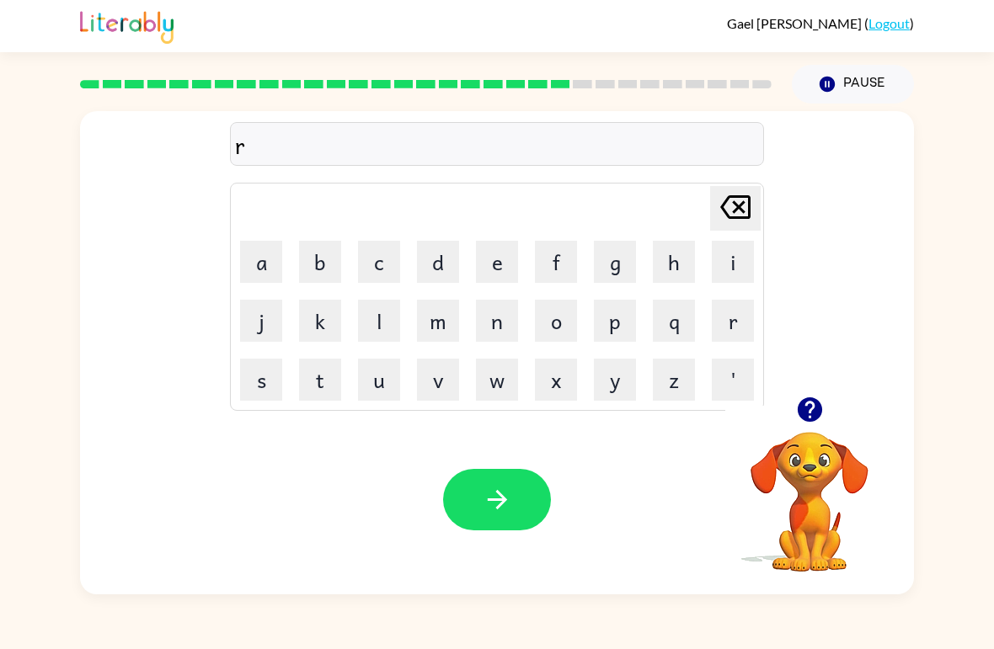
click at [751, 257] on button "i" at bounding box center [733, 262] width 42 height 42
click at [497, 331] on button "n" at bounding box center [497, 321] width 42 height 42
click at [378, 271] on button "c" at bounding box center [379, 262] width 42 height 42
click at [568, 330] on button "o" at bounding box center [556, 321] width 42 height 42
click at [366, 365] on button "u" at bounding box center [379, 380] width 42 height 42
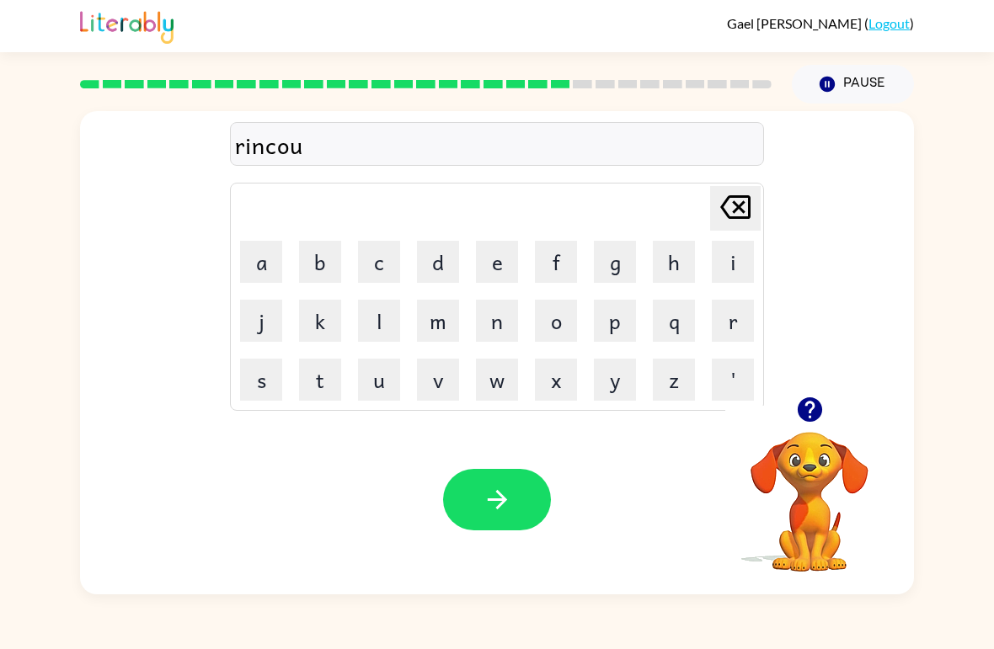
click at [324, 382] on button "t" at bounding box center [320, 380] width 42 height 42
click at [497, 497] on icon "button" at bounding box center [497, 499] width 29 height 29
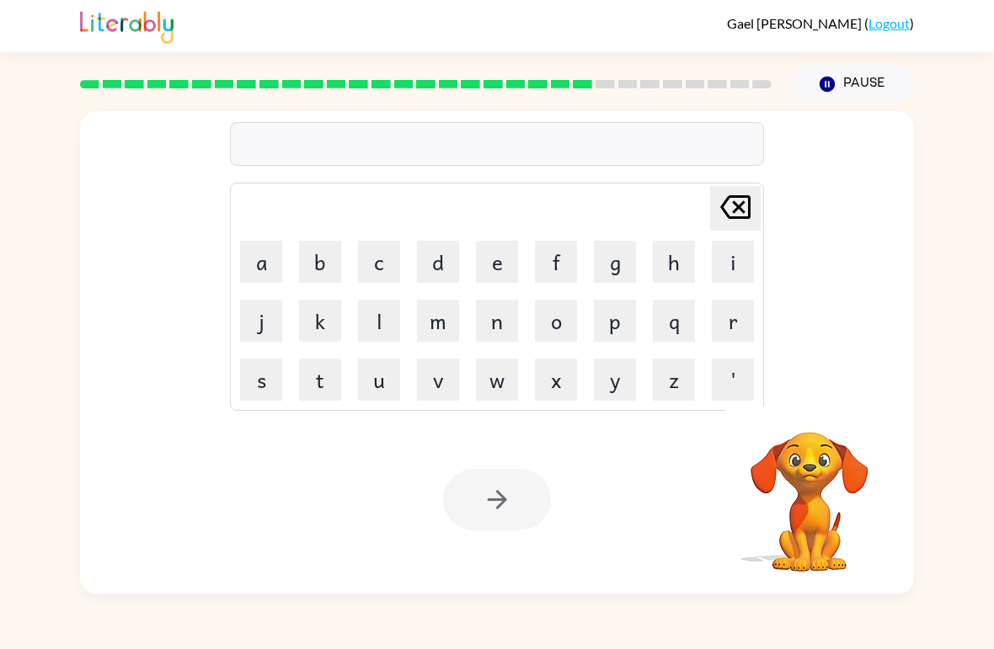
click at [443, 334] on button "m" at bounding box center [438, 321] width 42 height 42
click at [262, 269] on button "a" at bounding box center [261, 262] width 42 height 42
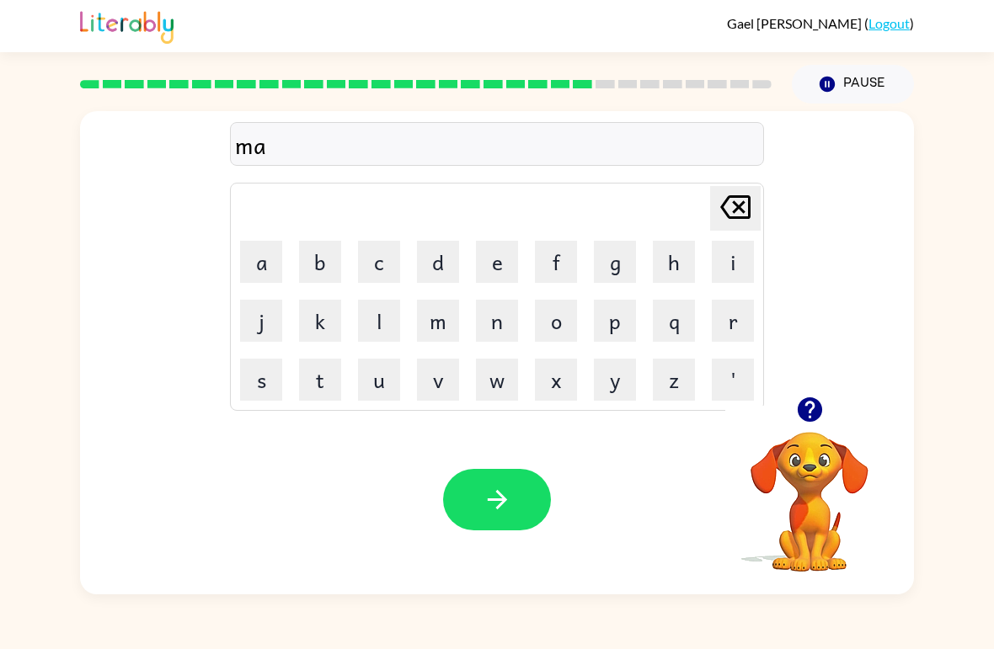
click at [740, 333] on button "r" at bounding box center [733, 321] width 42 height 42
click at [318, 334] on button "k" at bounding box center [320, 321] width 42 height 42
click at [491, 274] on button "e" at bounding box center [497, 262] width 42 height 42
click at [721, 332] on button "r" at bounding box center [733, 321] width 42 height 42
click at [517, 506] on button "button" at bounding box center [497, 499] width 108 height 61
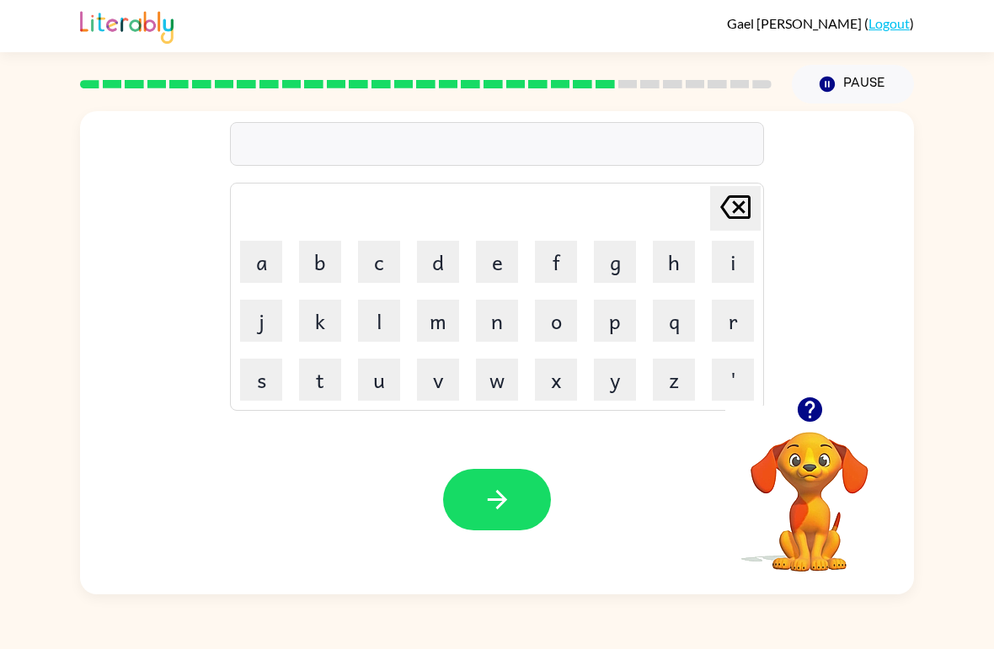
click at [269, 266] on button "a" at bounding box center [261, 262] width 42 height 42
click at [441, 267] on button "d" at bounding box center [438, 262] width 42 height 42
click at [440, 384] on button "v" at bounding box center [438, 380] width 42 height 42
click at [257, 270] on button "a" at bounding box center [261, 262] width 42 height 42
click at [508, 334] on button "n" at bounding box center [497, 321] width 42 height 42
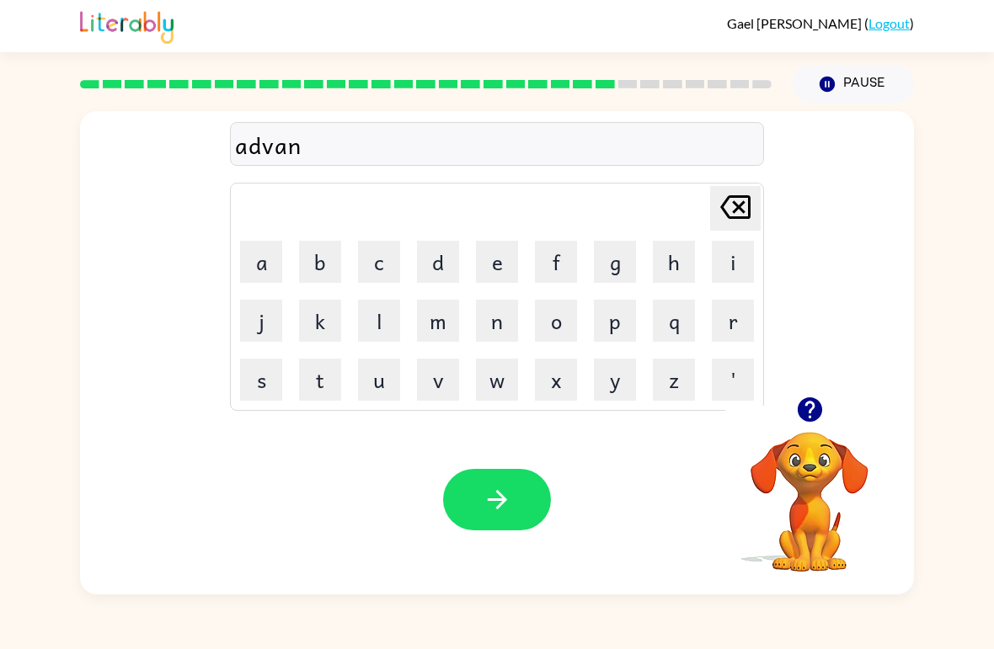
click at [262, 379] on button "s" at bounding box center [261, 380] width 42 height 42
click at [681, 266] on button "h" at bounding box center [674, 262] width 42 height 42
click at [740, 206] on icon at bounding box center [735, 207] width 30 height 24
click at [737, 264] on button "i" at bounding box center [733, 262] width 42 height 42
click at [504, 336] on button "n" at bounding box center [497, 321] width 42 height 42
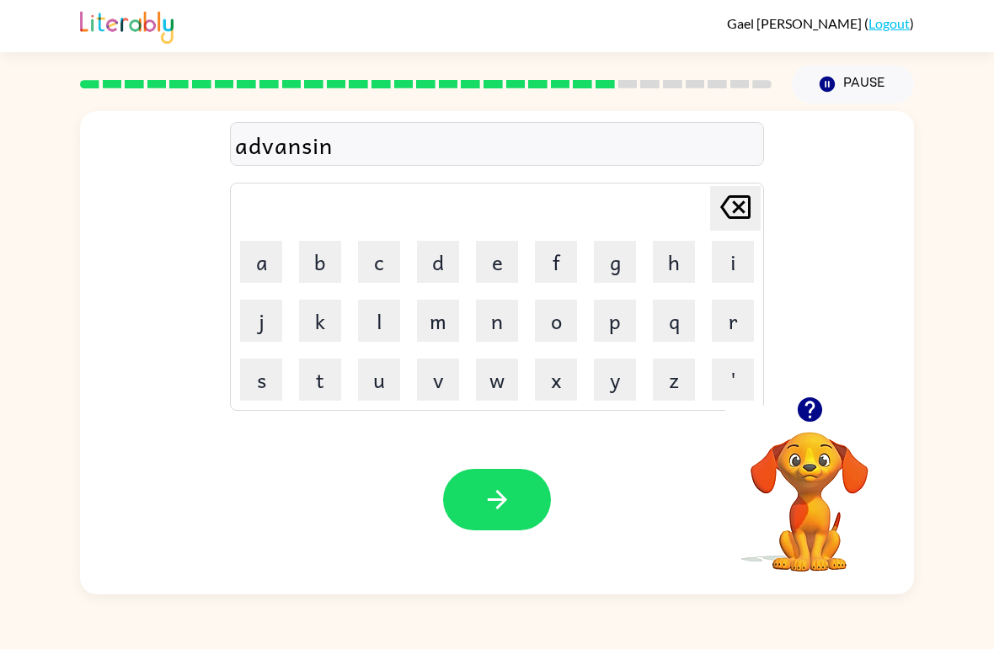
click at [627, 280] on button "g" at bounding box center [615, 262] width 42 height 42
click at [499, 500] on icon "button" at bounding box center [496, 499] width 19 height 19
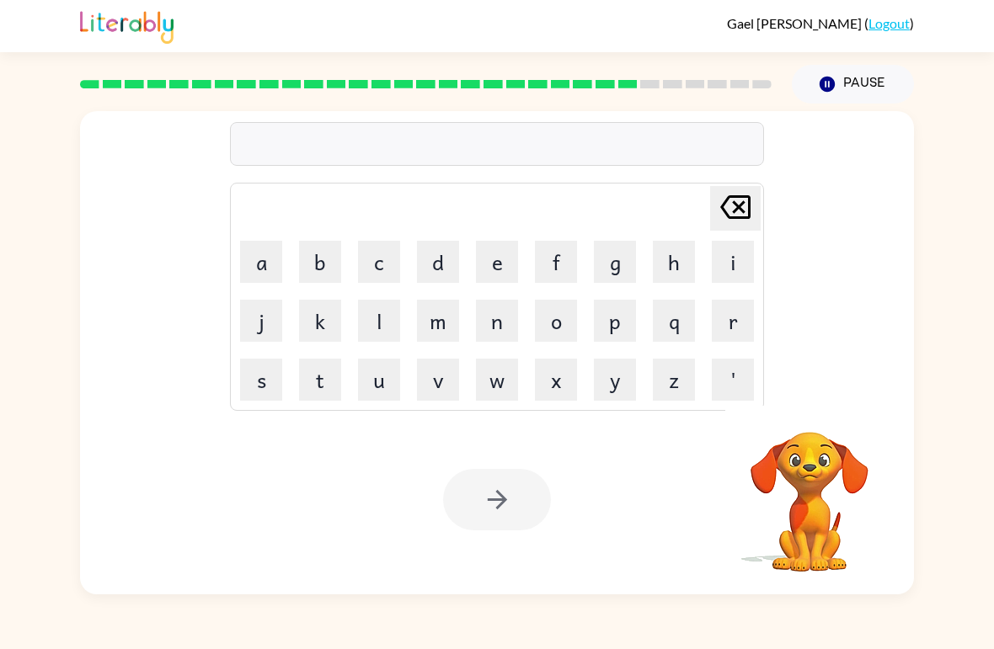
click at [611, 275] on button "g" at bounding box center [615, 262] width 42 height 42
click at [567, 325] on button "o" at bounding box center [556, 321] width 42 height 42
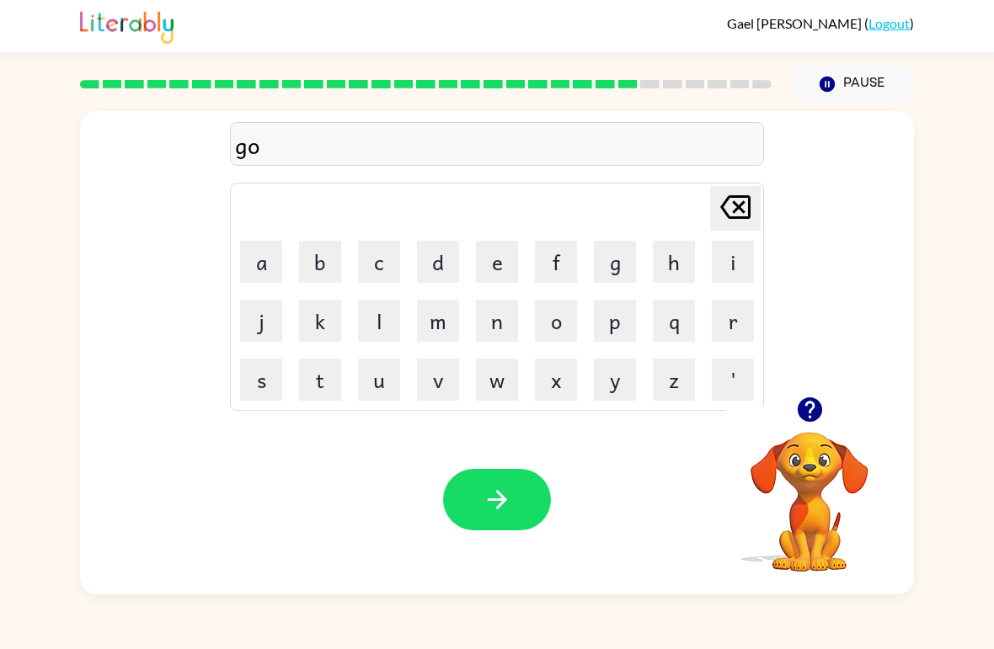
click at [314, 261] on button "b" at bounding box center [320, 262] width 42 height 42
click at [376, 323] on button "l" at bounding box center [379, 321] width 42 height 42
click at [729, 273] on button "i" at bounding box center [733, 262] width 42 height 42
click at [506, 340] on button "n" at bounding box center [497, 321] width 42 height 42
click at [496, 477] on button "button" at bounding box center [497, 499] width 108 height 61
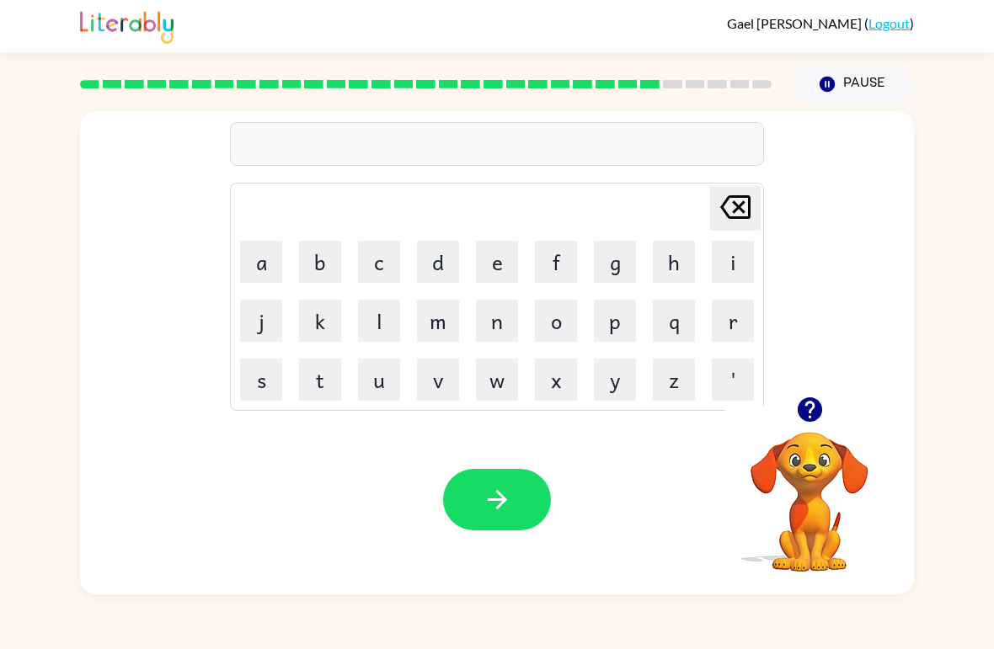
click at [612, 280] on button "g" at bounding box center [615, 262] width 42 height 42
click at [563, 330] on button "o" at bounding box center [556, 321] width 42 height 42
click at [441, 386] on button "v" at bounding box center [438, 380] width 42 height 42
click at [495, 263] on button "e" at bounding box center [497, 262] width 42 height 42
click at [738, 333] on button "r" at bounding box center [733, 321] width 42 height 42
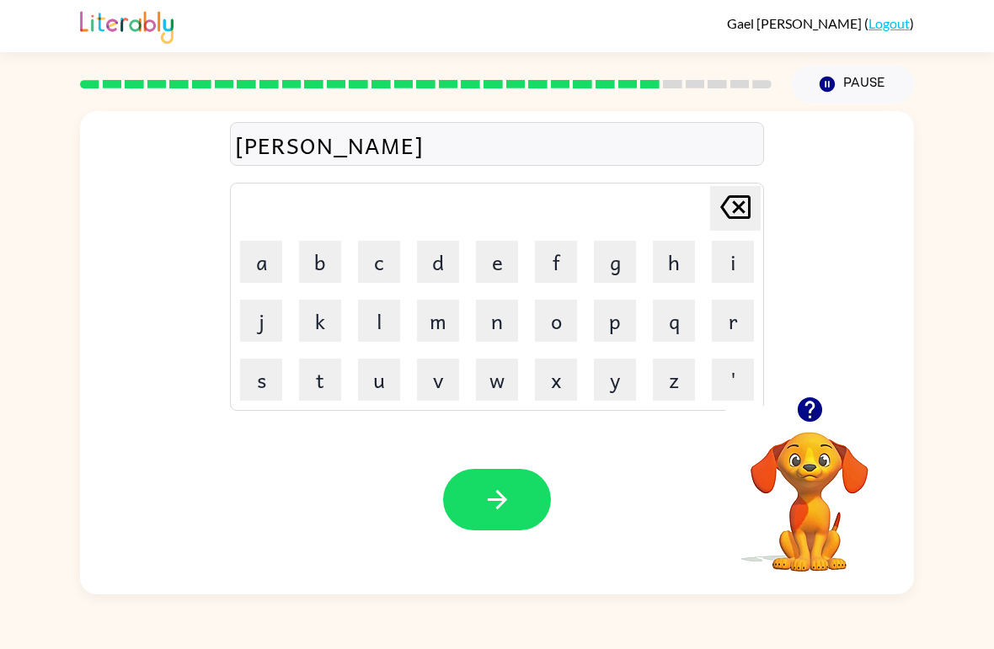
click at [443, 330] on button "m" at bounding box center [438, 321] width 42 height 42
click at [504, 260] on button "e" at bounding box center [497, 262] width 42 height 42
click at [498, 324] on button "n" at bounding box center [497, 321] width 42 height 42
click at [328, 394] on button "t" at bounding box center [320, 380] width 42 height 42
click at [499, 505] on icon "button" at bounding box center [496, 499] width 19 height 19
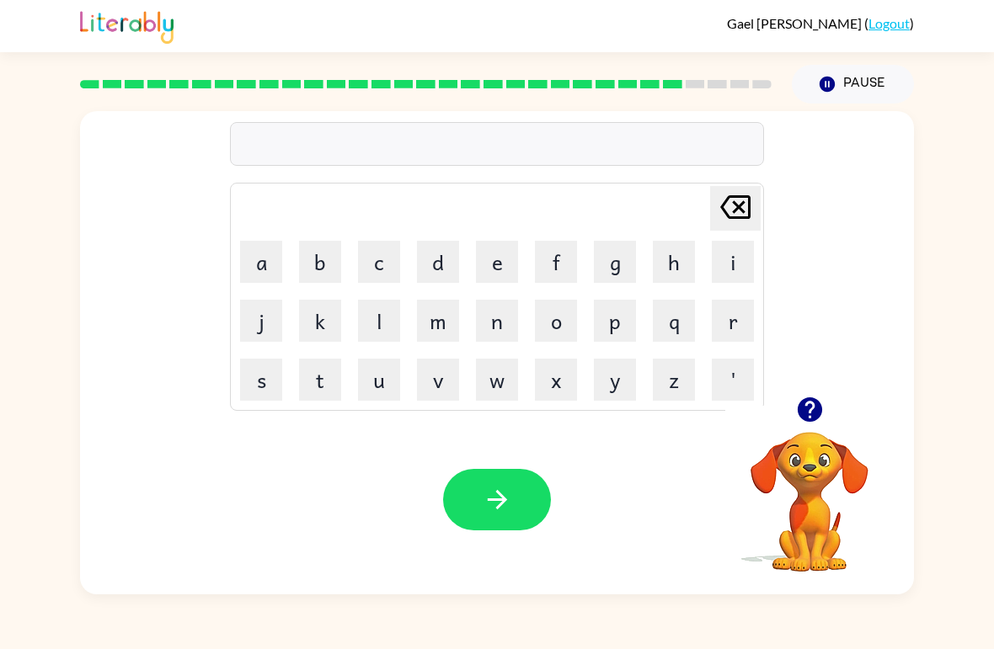
click at [845, 429] on div at bounding box center [809, 409] width 168 height 43
click at [837, 466] on video "Your browser must support playing .mp4 files to use Literably. Please try using…" at bounding box center [809, 490] width 168 height 168
click at [820, 446] on video "Your browser must support playing .mp4 files to use Literably. Please try using…" at bounding box center [809, 490] width 168 height 168
click at [820, 445] on video "Your browser must support playing .mp4 files to use Literably. Please try using…" at bounding box center [809, 490] width 168 height 168
click at [843, 509] on video "Your browser must support playing .mp4 files to use Literably. Please try using…" at bounding box center [809, 490] width 168 height 168
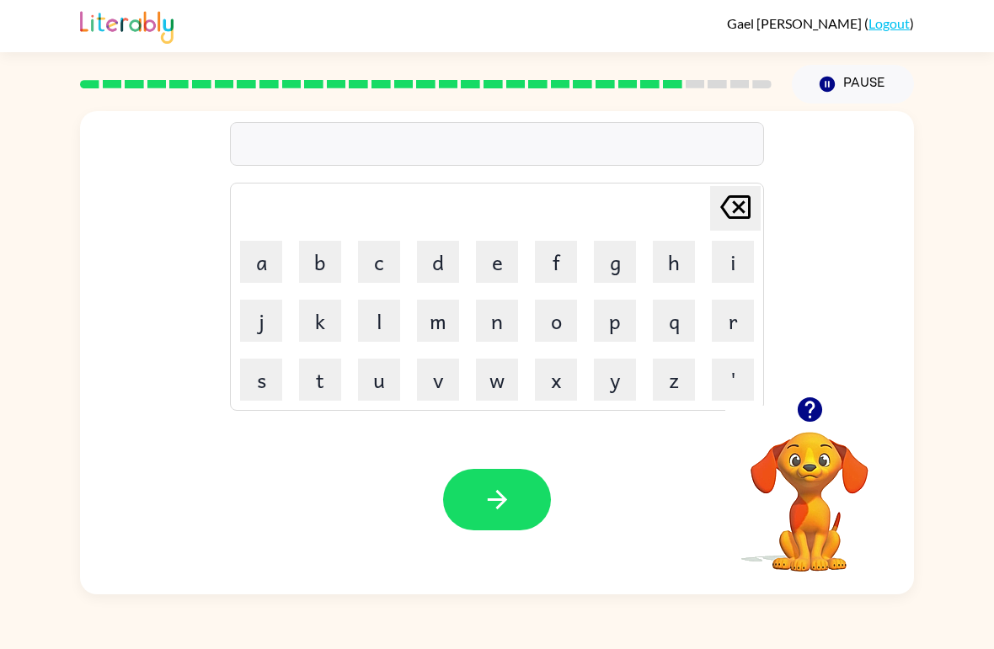
click at [818, 393] on button "button" at bounding box center [809, 409] width 43 height 43
click at [253, 392] on button "s" at bounding box center [261, 380] width 42 height 42
click at [317, 382] on button "t" at bounding box center [320, 380] width 42 height 42
click at [736, 323] on button "r" at bounding box center [733, 321] width 42 height 42
click at [731, 259] on button "i" at bounding box center [733, 262] width 42 height 42
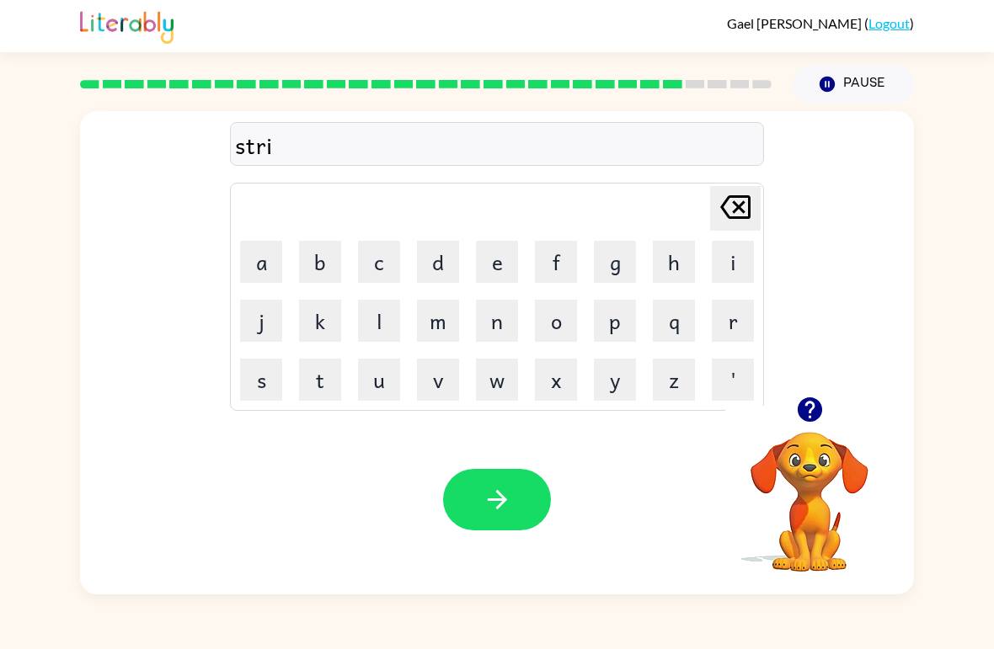
click at [431, 331] on button "m" at bounding box center [438, 321] width 42 height 42
click at [499, 512] on icon "button" at bounding box center [497, 499] width 29 height 29
click at [739, 216] on icon "[PERSON_NAME] last character input" at bounding box center [735, 207] width 40 height 40
click at [796, 433] on video "Your browser must support playing .mp4 files to use Literably. Please try using…" at bounding box center [809, 490] width 168 height 168
click at [811, 421] on icon "button" at bounding box center [809, 409] width 24 height 24
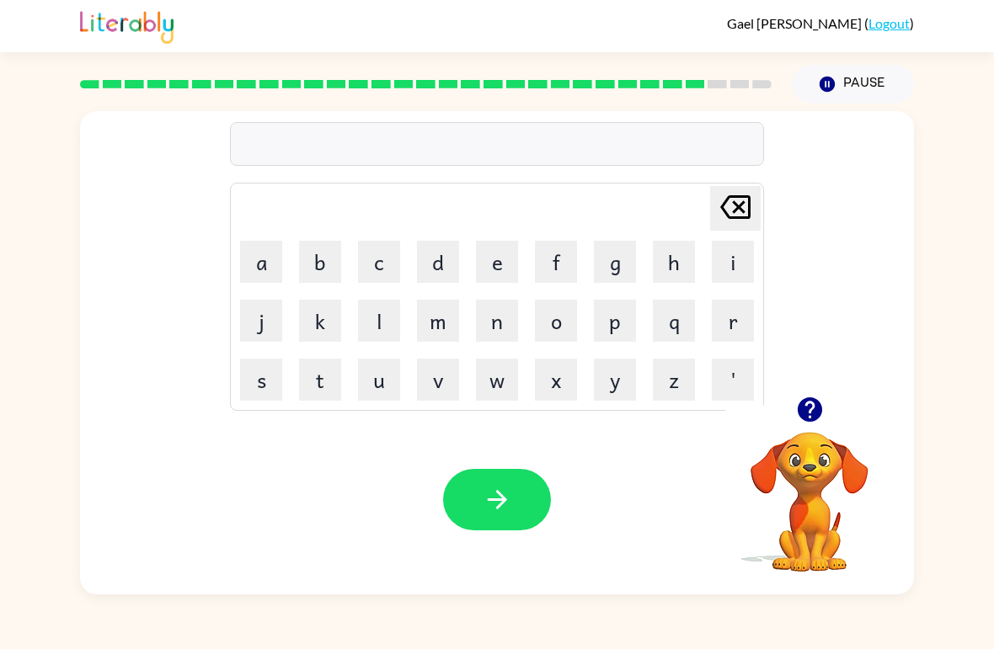
click at [259, 391] on button "s" at bounding box center [261, 380] width 42 height 42
click at [674, 272] on button "h" at bounding box center [674, 262] width 42 height 42
click at [264, 277] on button "a" at bounding box center [261, 262] width 42 height 42
click at [620, 335] on button "p" at bounding box center [615, 321] width 42 height 42
click at [503, 268] on button "e" at bounding box center [497, 262] width 42 height 42
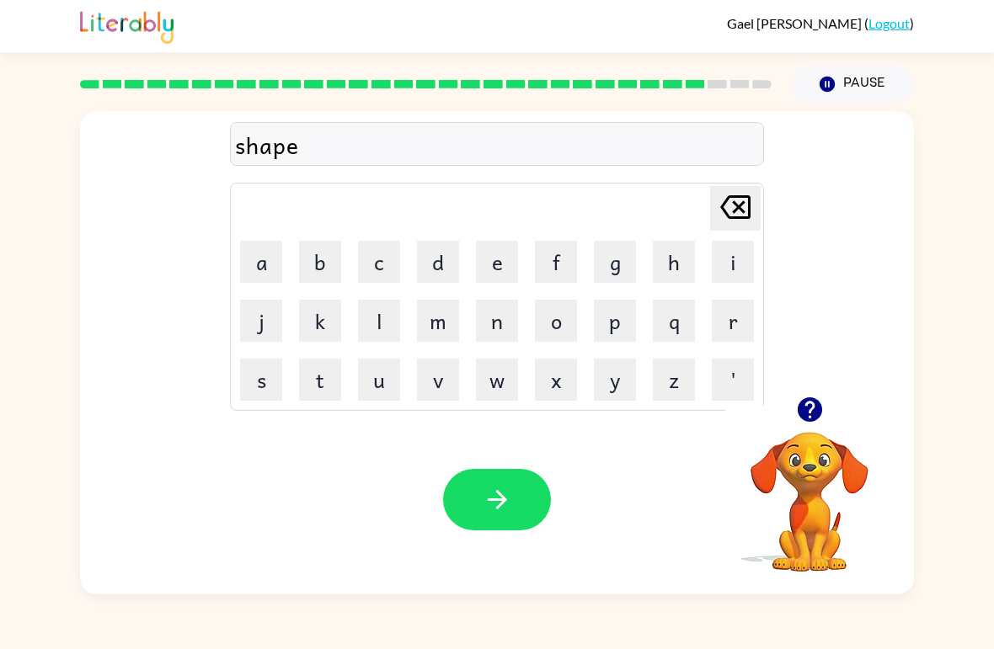
click at [508, 504] on icon "button" at bounding box center [497, 499] width 29 height 29
click at [572, 385] on button "x" at bounding box center [556, 380] width 42 height 42
click at [490, 272] on button "e" at bounding box center [497, 262] width 42 height 42
click at [381, 328] on button "l" at bounding box center [379, 321] width 42 height 42
click at [507, 275] on button "e" at bounding box center [497, 262] width 42 height 42
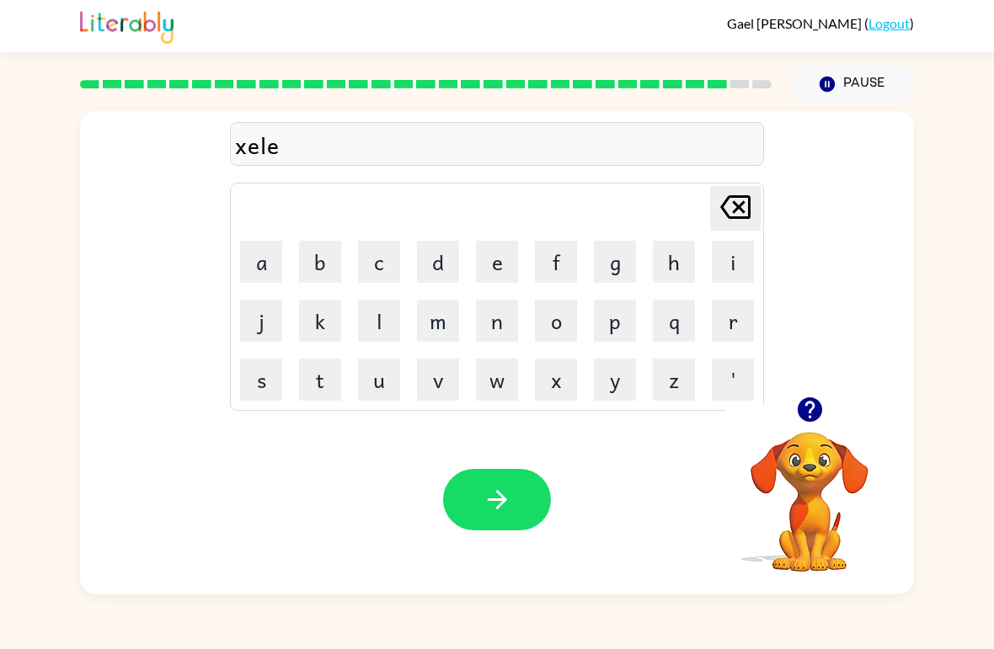
click at [507, 324] on button "n" at bounding box center [497, 321] width 42 height 42
click at [325, 392] on button "t" at bounding box center [320, 380] width 42 height 42
click at [740, 213] on icon "[PERSON_NAME] last character input" at bounding box center [735, 207] width 40 height 40
click at [754, 217] on icon "[PERSON_NAME] last character input" at bounding box center [735, 207] width 40 height 40
click at [754, 222] on icon "[PERSON_NAME] last character input" at bounding box center [735, 207] width 40 height 40
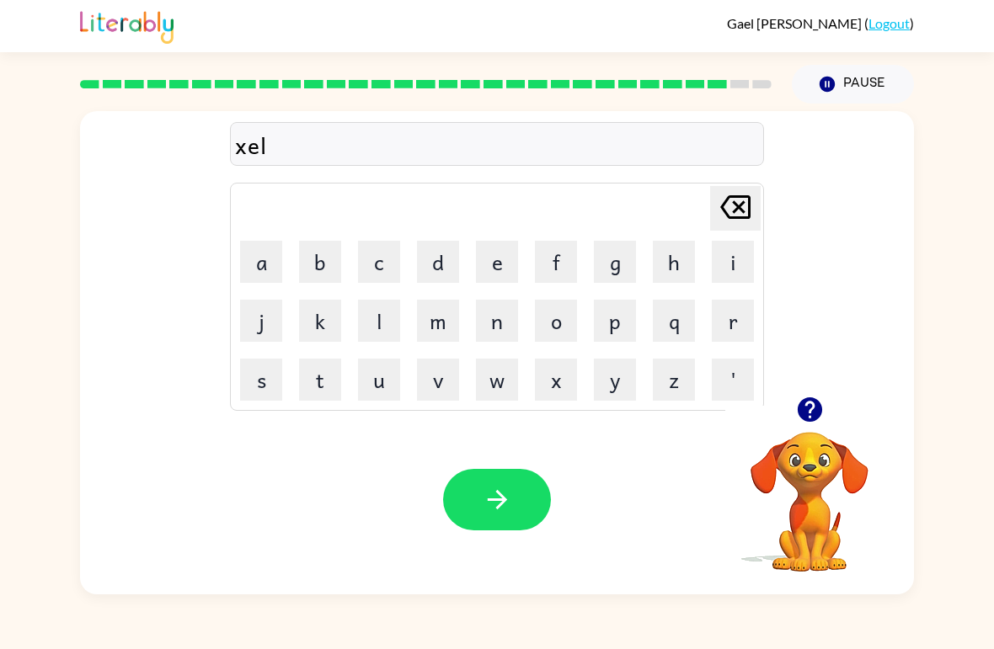
click at [754, 222] on icon "[PERSON_NAME] last character input" at bounding box center [735, 207] width 40 height 40
click at [752, 220] on icon "[PERSON_NAME] last character input" at bounding box center [735, 207] width 40 height 40
click at [757, 220] on button "[PERSON_NAME] last character input" at bounding box center [735, 208] width 51 height 45
click at [503, 271] on button "e" at bounding box center [497, 262] width 42 height 42
click at [573, 392] on button "x" at bounding box center [556, 380] width 42 height 42
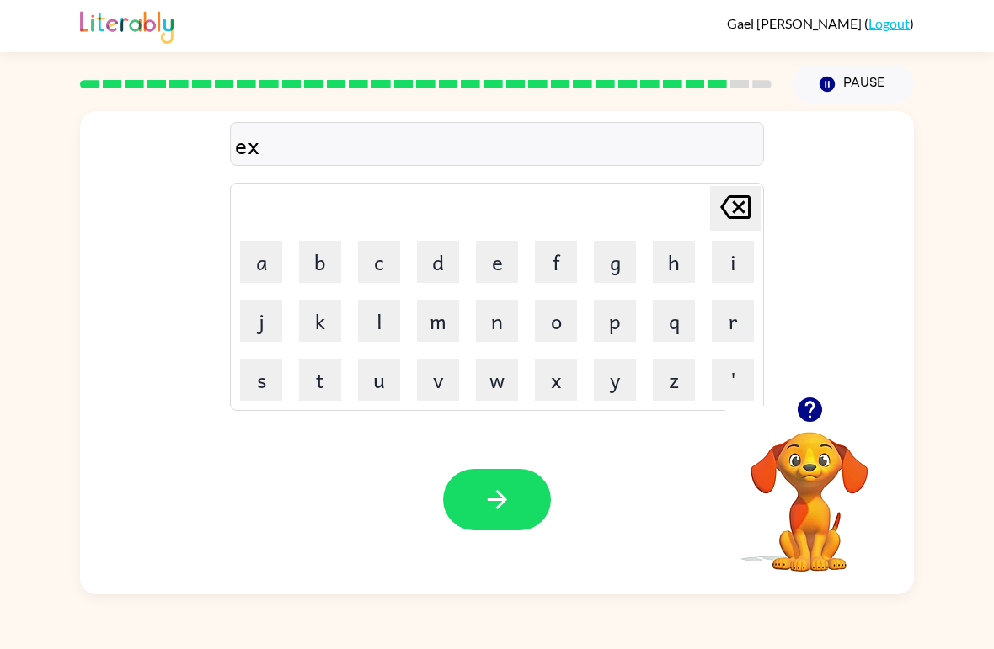
click at [499, 269] on button "e" at bounding box center [497, 262] width 42 height 42
click at [381, 314] on button "l" at bounding box center [379, 321] width 42 height 42
click at [499, 278] on button "e" at bounding box center [497, 262] width 42 height 42
click at [499, 333] on button "n" at bounding box center [497, 321] width 42 height 42
click at [331, 386] on button "t" at bounding box center [320, 380] width 42 height 42
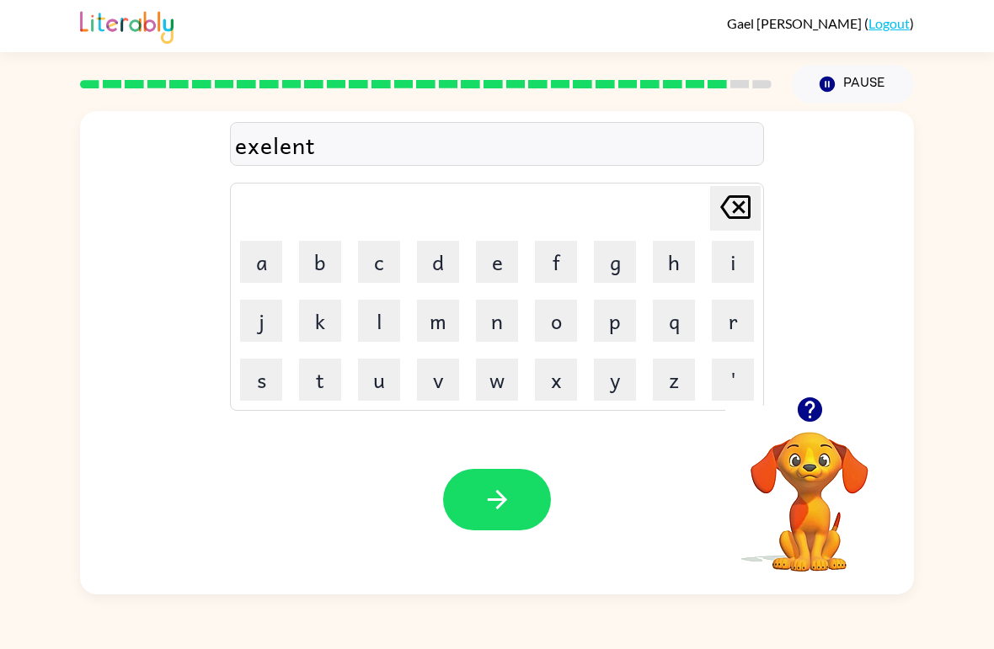
click at [524, 483] on button "button" at bounding box center [497, 499] width 108 height 61
click at [264, 325] on button "j" at bounding box center [261, 321] width 42 height 42
click at [262, 274] on button "a" at bounding box center [261, 262] width 42 height 42
click at [493, 382] on button "w" at bounding box center [497, 380] width 42 height 42
click at [316, 272] on button "b" at bounding box center [320, 262] width 42 height 42
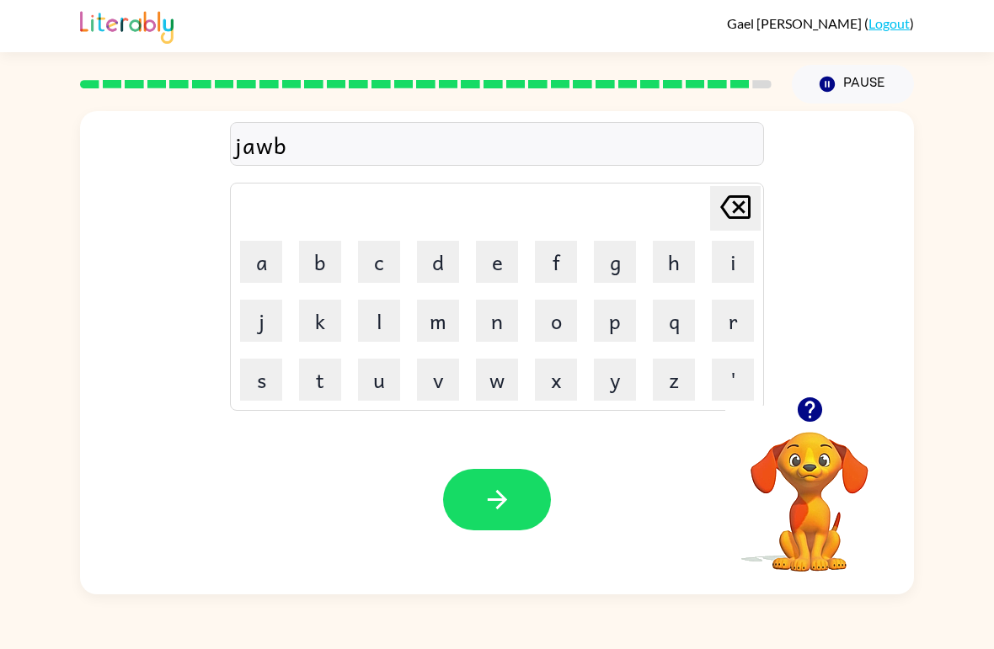
click at [727, 329] on button "r" at bounding box center [733, 321] width 42 height 42
click at [271, 271] on button "a" at bounding box center [261, 262] width 42 height 42
click at [325, 337] on button "k" at bounding box center [320, 321] width 42 height 42
click at [501, 268] on button "e" at bounding box center [497, 262] width 42 height 42
click at [744, 340] on button "r" at bounding box center [733, 321] width 42 height 42
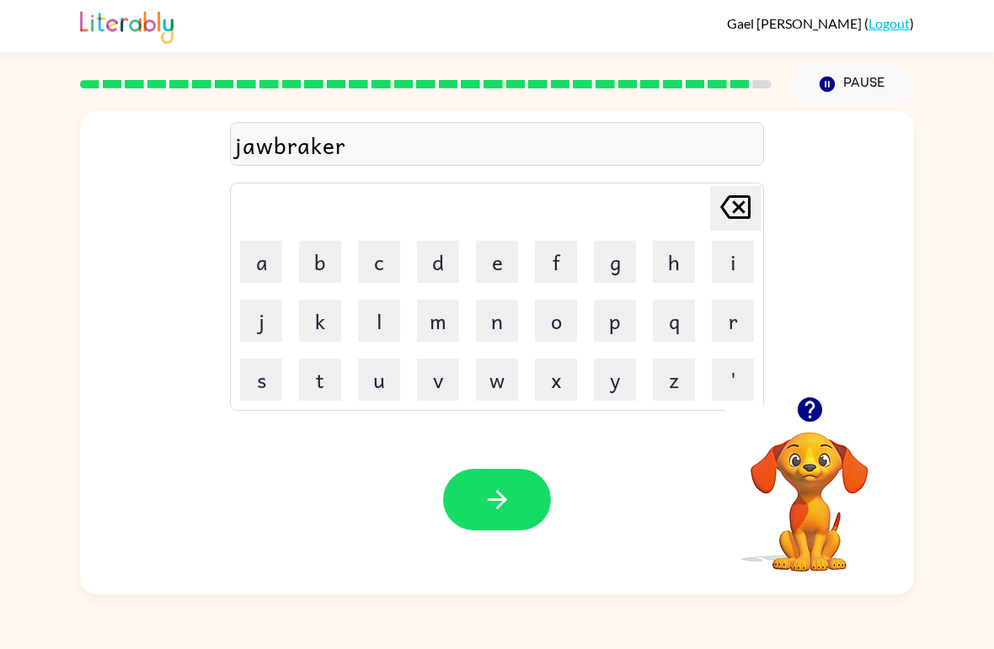
click at [511, 484] on button "button" at bounding box center [497, 499] width 108 height 61
